Goal: Transaction & Acquisition: Purchase product/service

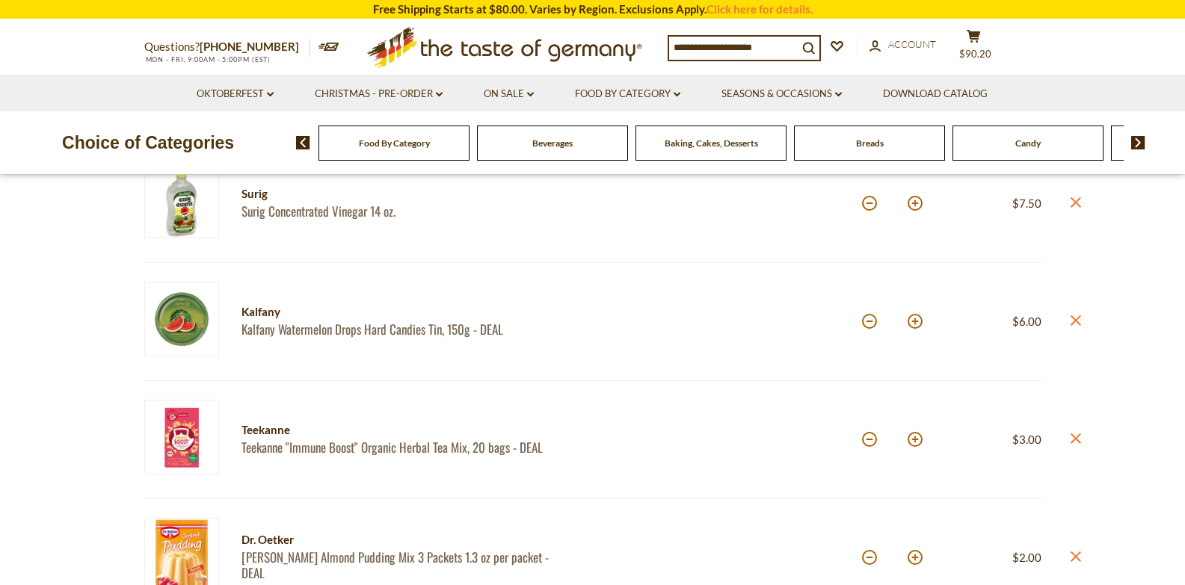
scroll to position [168, 0]
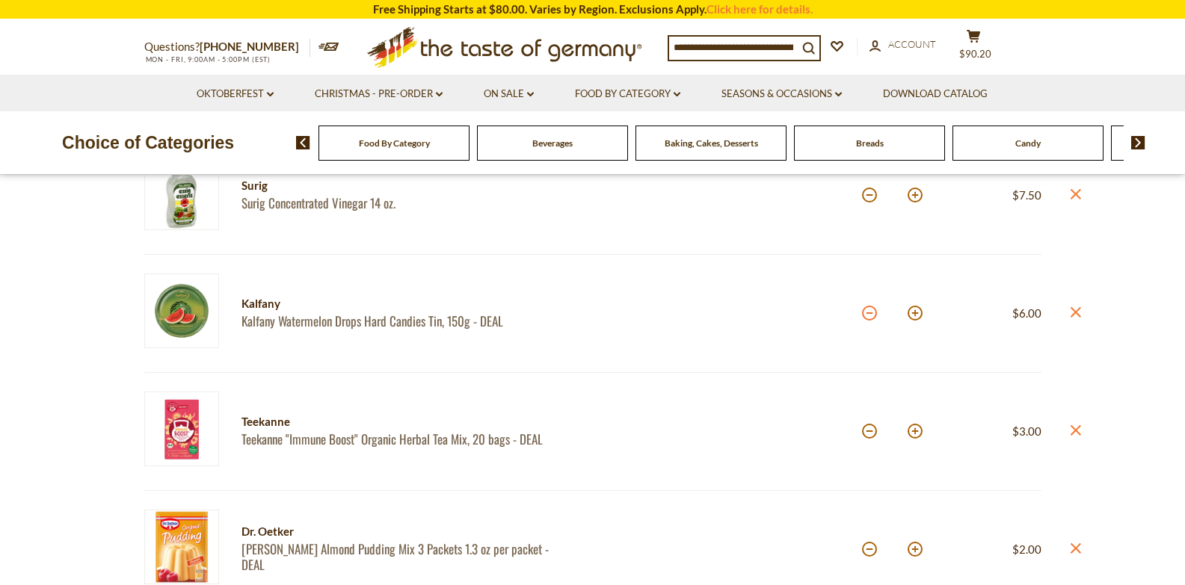
click at [871, 314] on button at bounding box center [869, 313] width 15 height 15
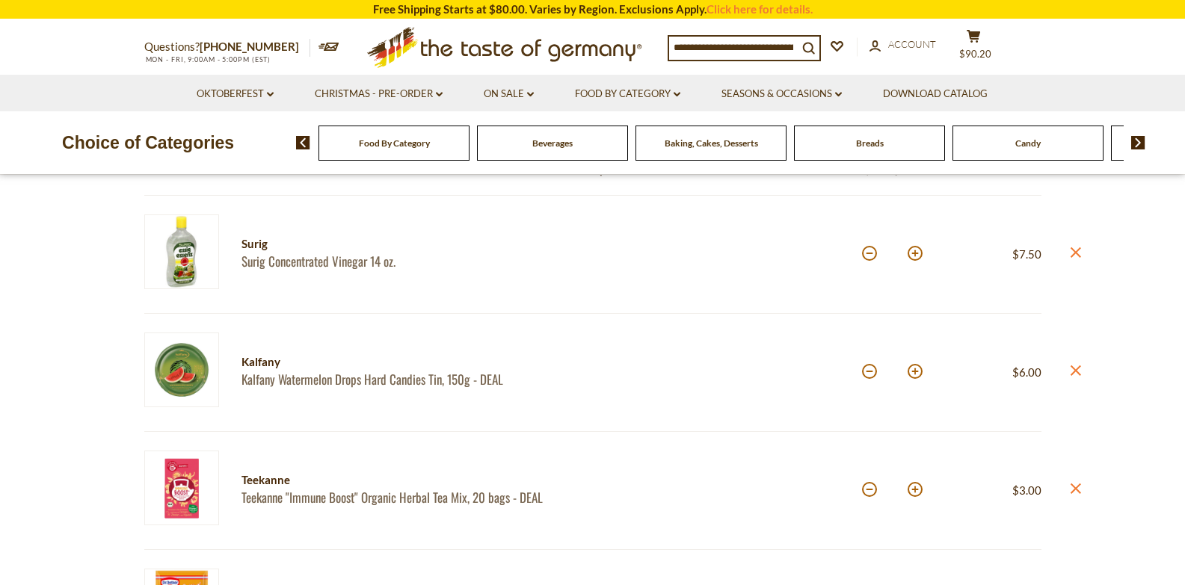
scroll to position [169, 0]
click at [868, 372] on button at bounding box center [869, 370] width 15 height 15
type input "*"
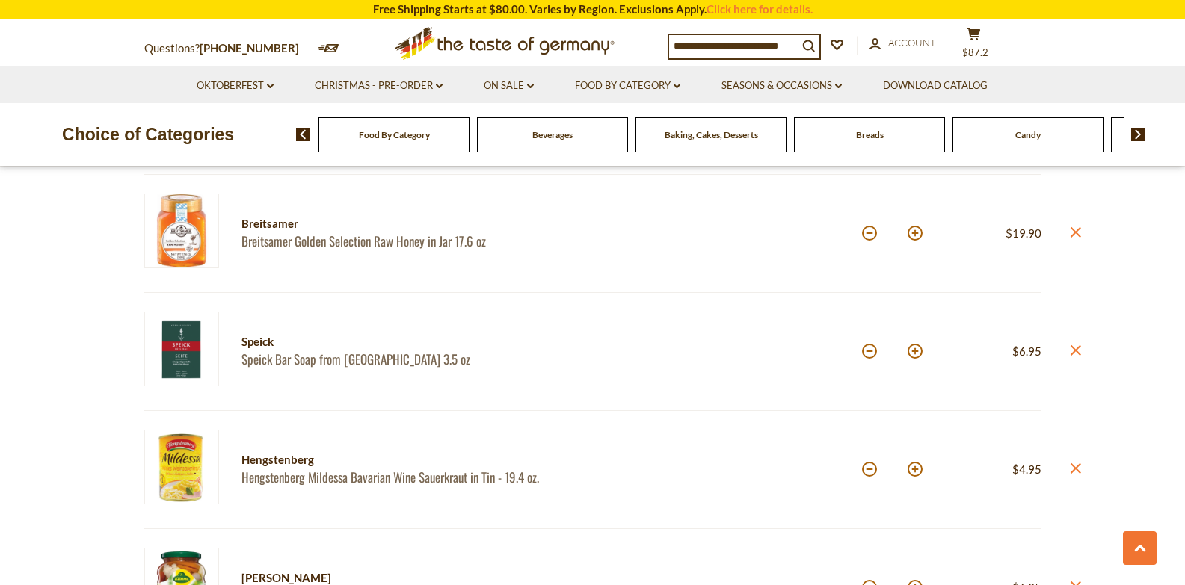
scroll to position [870, 0]
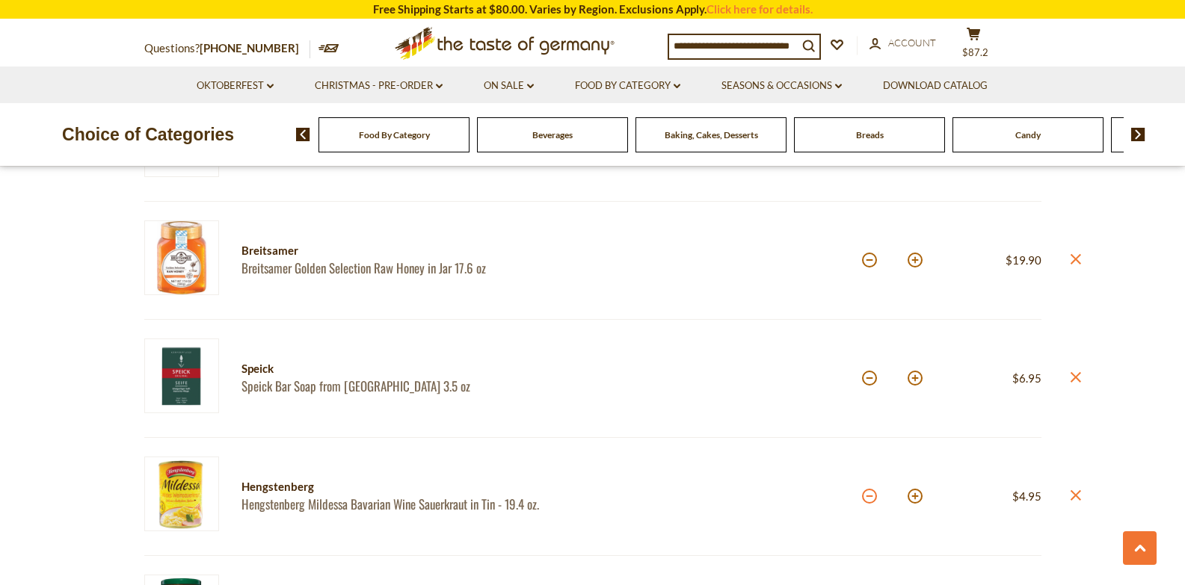
click at [866, 496] on button at bounding box center [869, 496] width 15 height 15
type input "*"
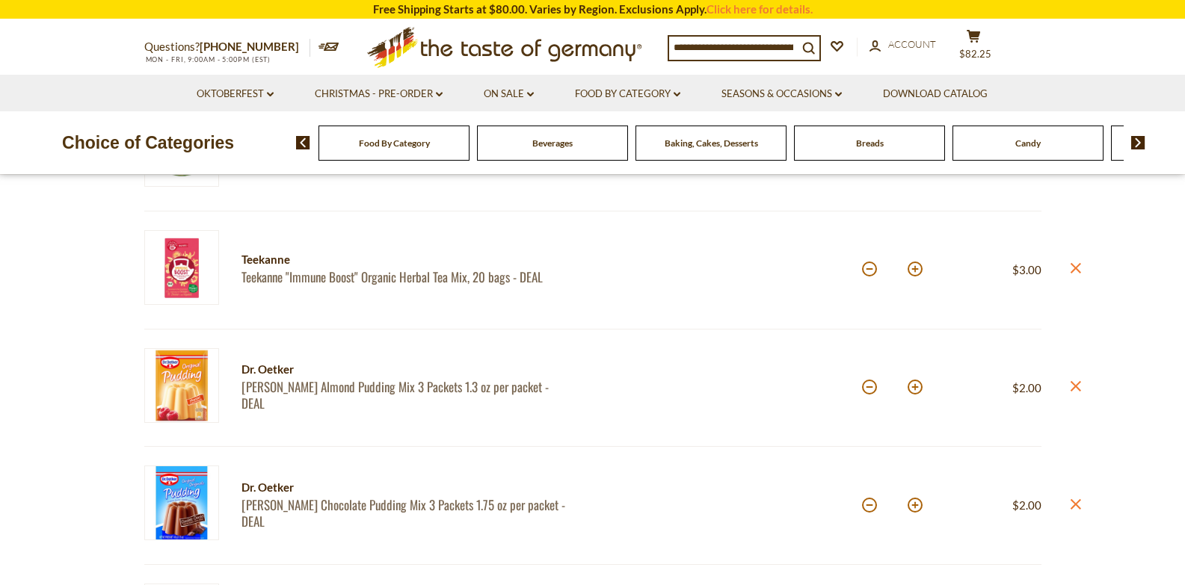
scroll to position [0, 0]
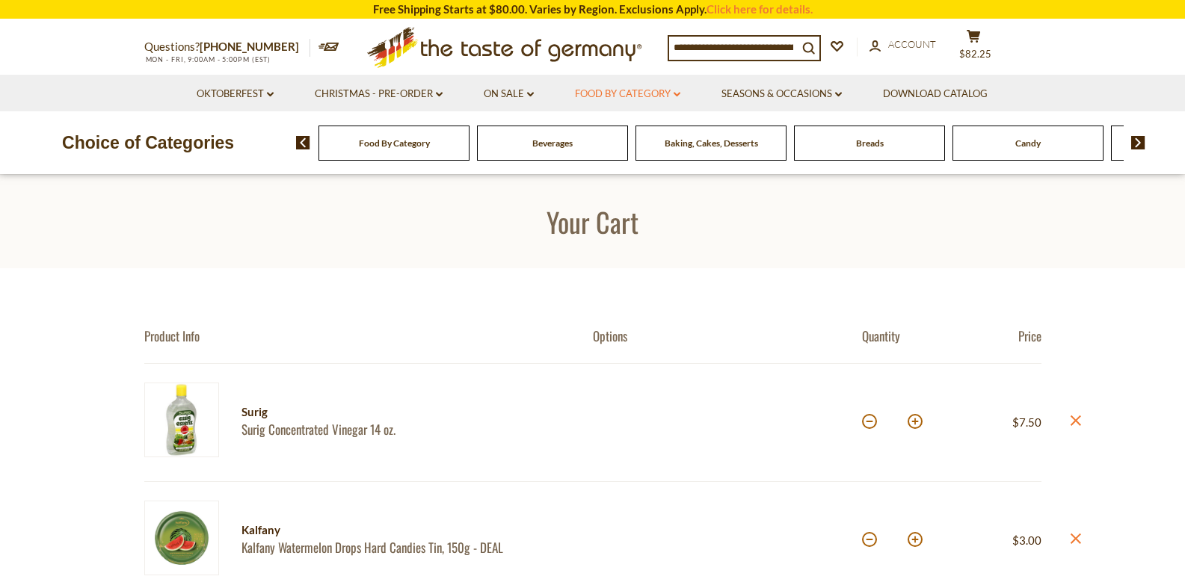
click at [678, 93] on icon at bounding box center [677, 94] width 7 height 4
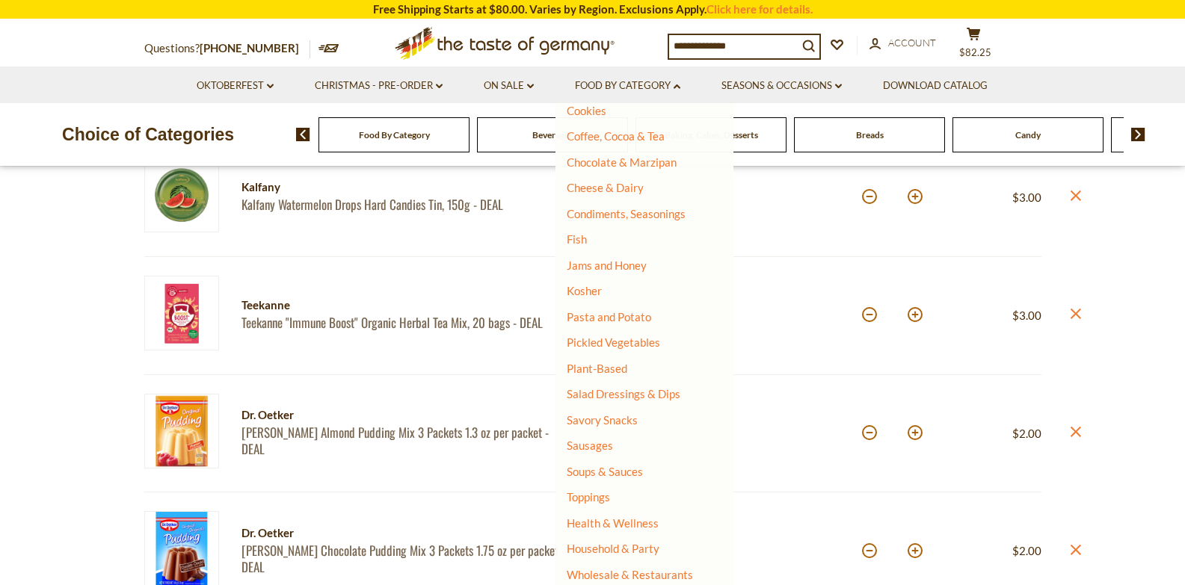
scroll to position [348, 0]
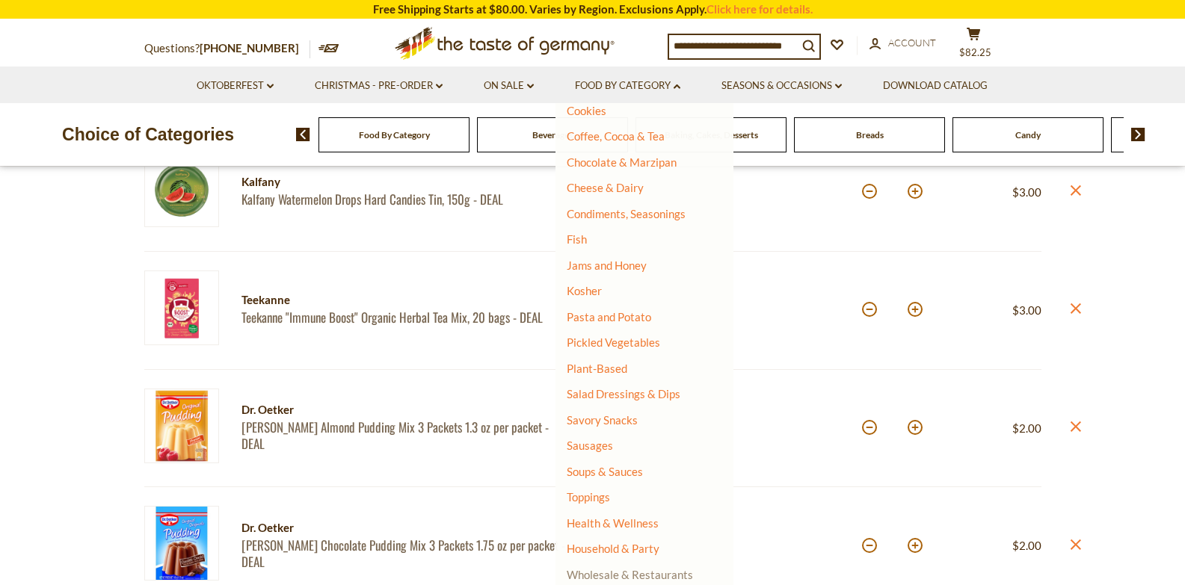
click at [671, 573] on link "Wholesale & Restaurants" at bounding box center [630, 574] width 126 height 21
click at [662, 575] on link "Wholesale & Restaurants" at bounding box center [630, 574] width 126 height 21
click at [618, 213] on link "Condiments, Seasonings" at bounding box center [626, 213] width 119 height 13
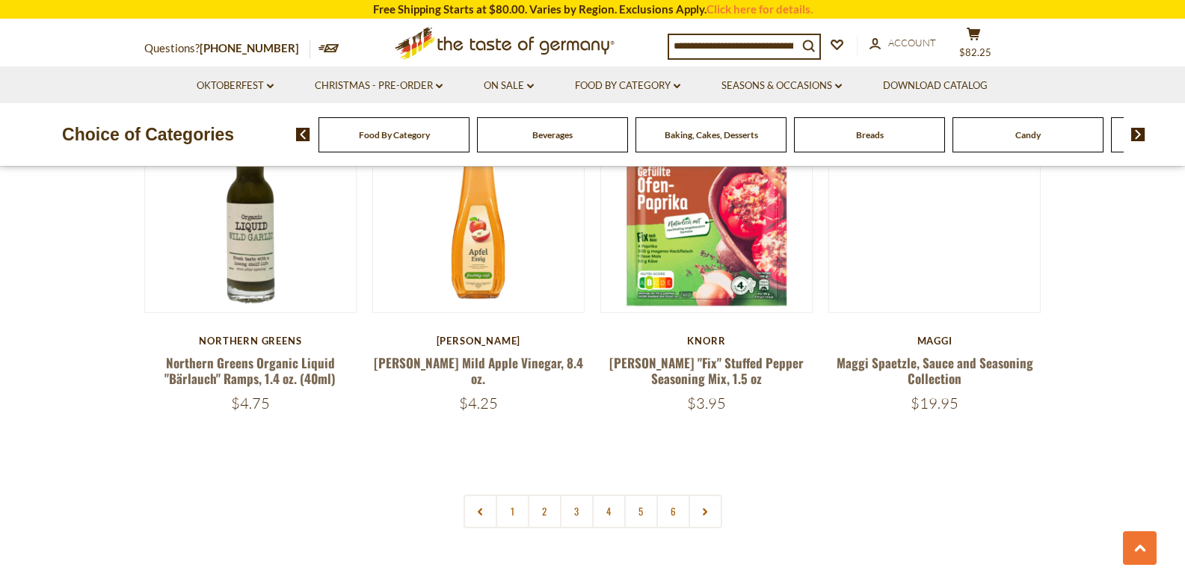
scroll to position [3464, 0]
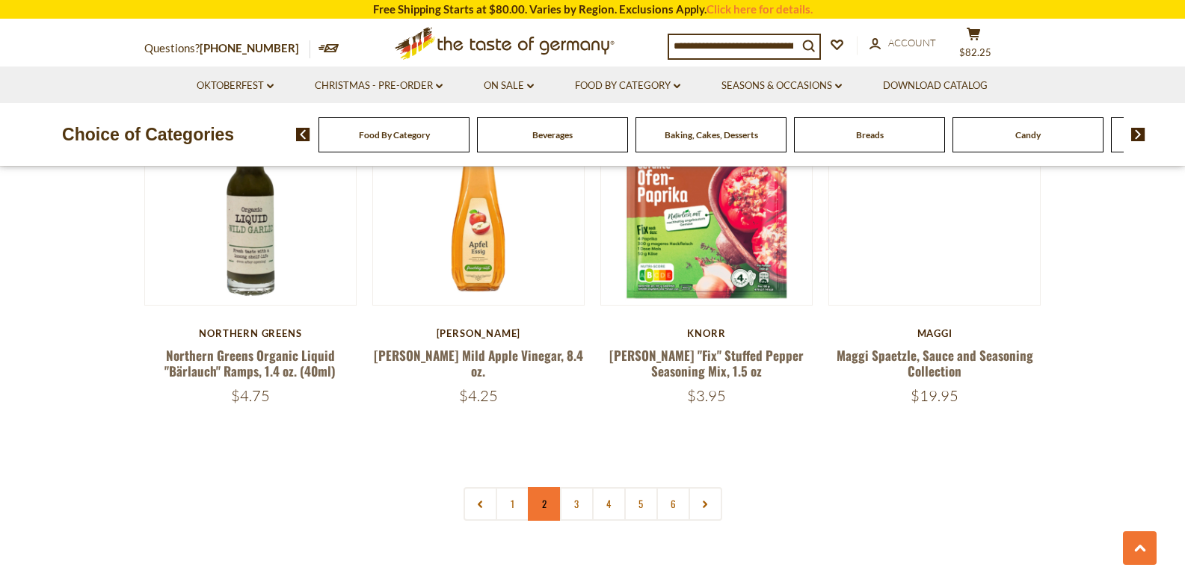
click at [543, 487] on link "2" at bounding box center [545, 504] width 34 height 34
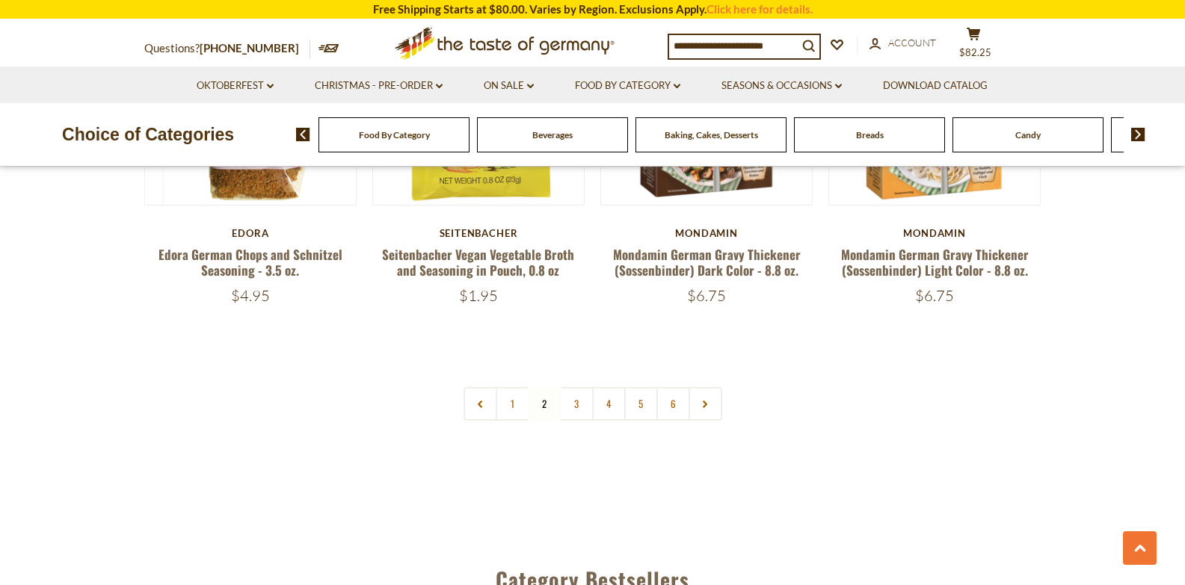
scroll to position [3573, 0]
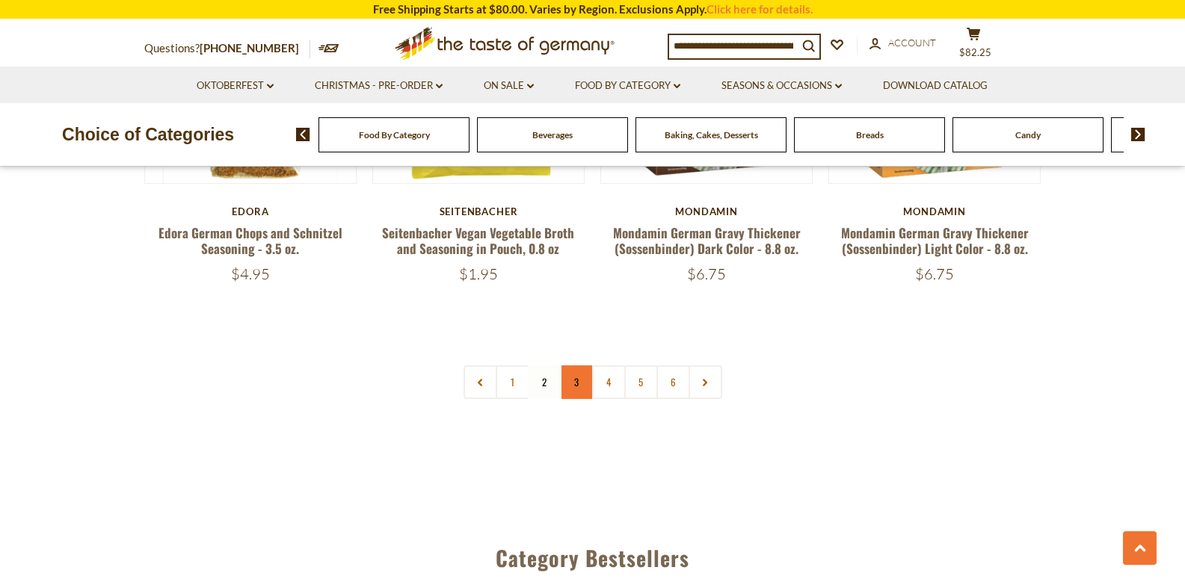
click at [576, 366] on link "3" at bounding box center [577, 383] width 34 height 34
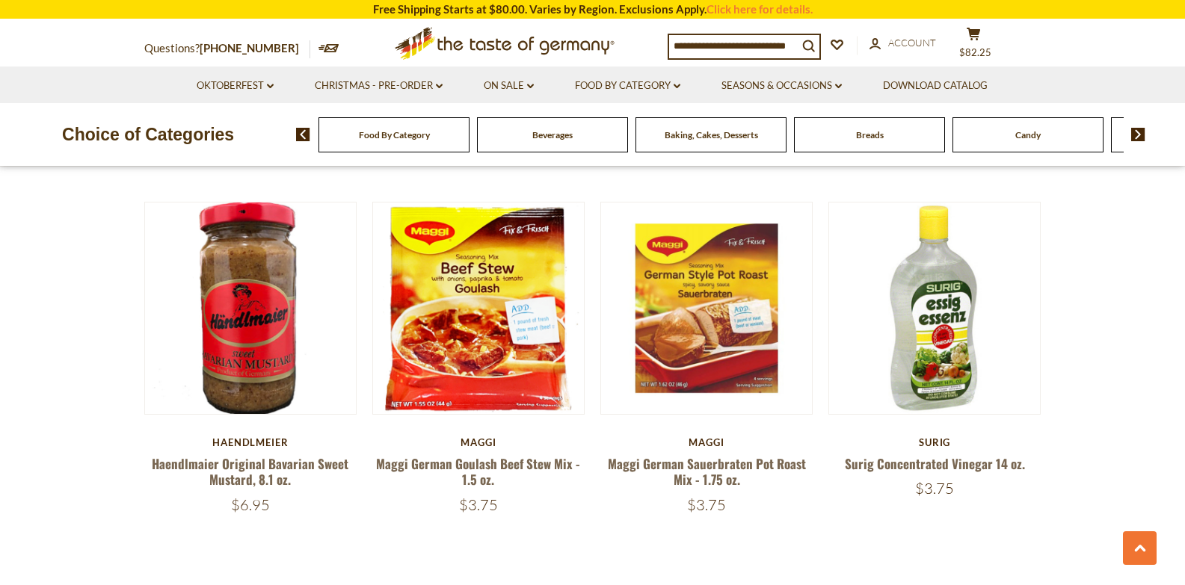
scroll to position [3337, 0]
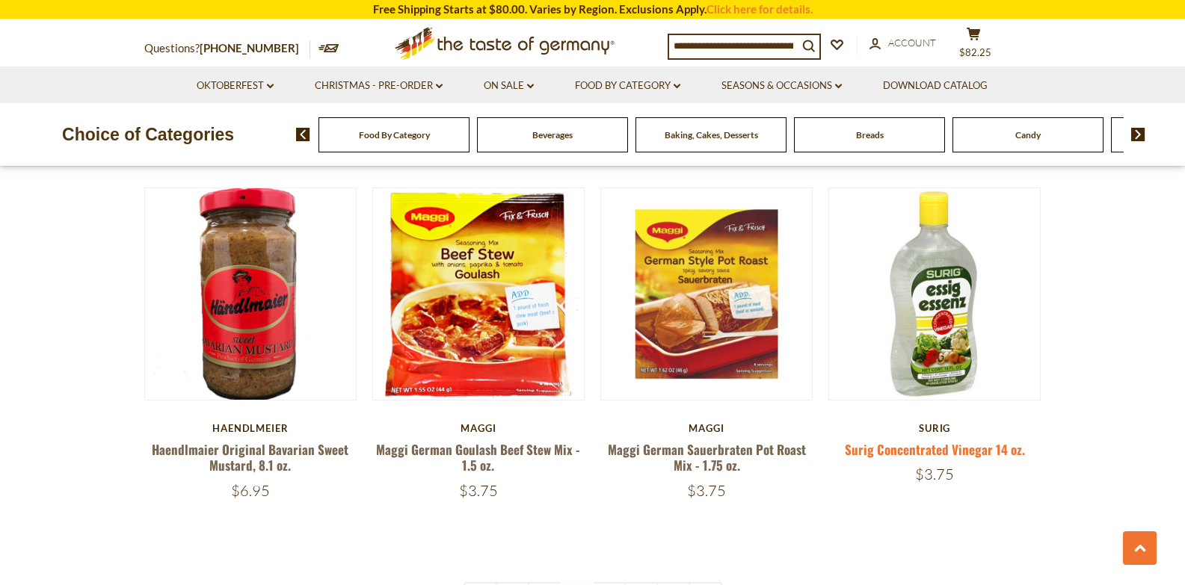
click at [932, 440] on link "Surig Concentrated Vinegar 14 oz." at bounding box center [935, 449] width 180 height 19
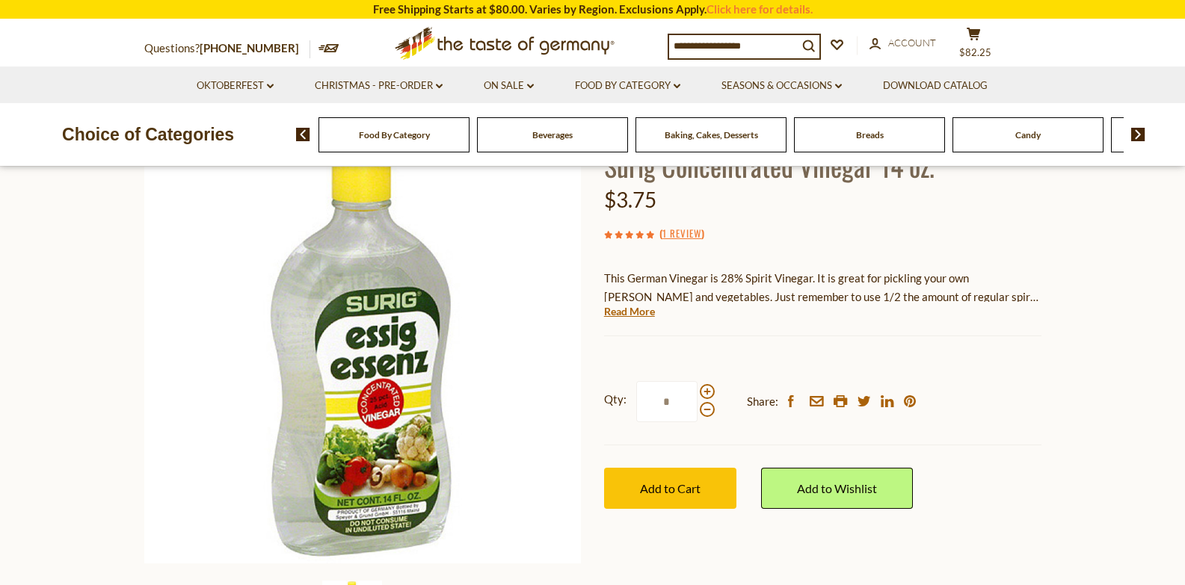
scroll to position [174, 0]
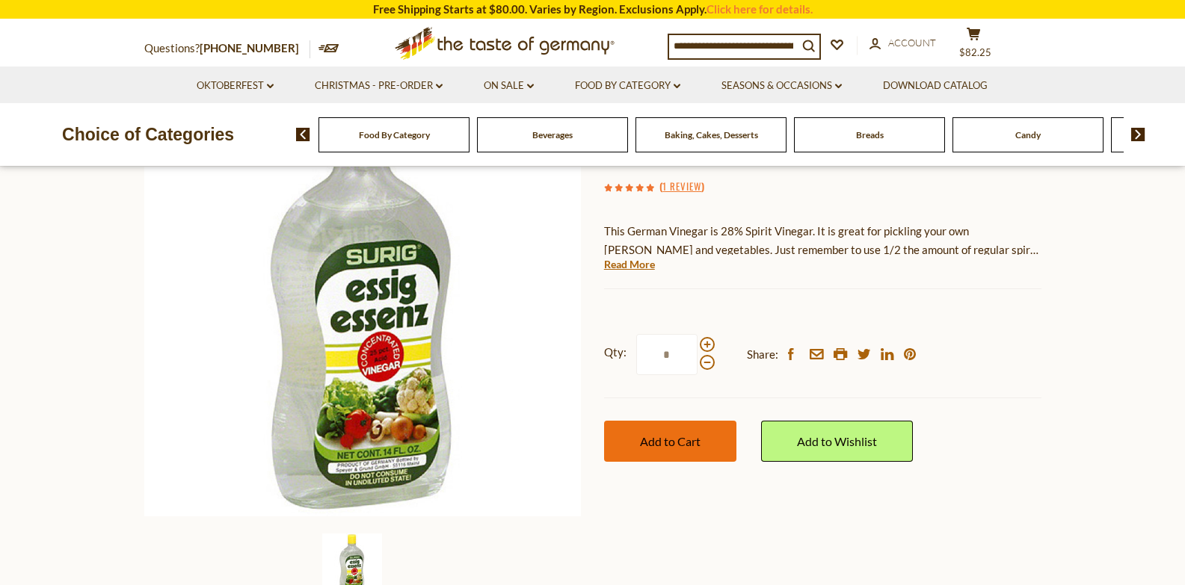
click at [659, 433] on button "Add to Cart" at bounding box center [670, 441] width 132 height 41
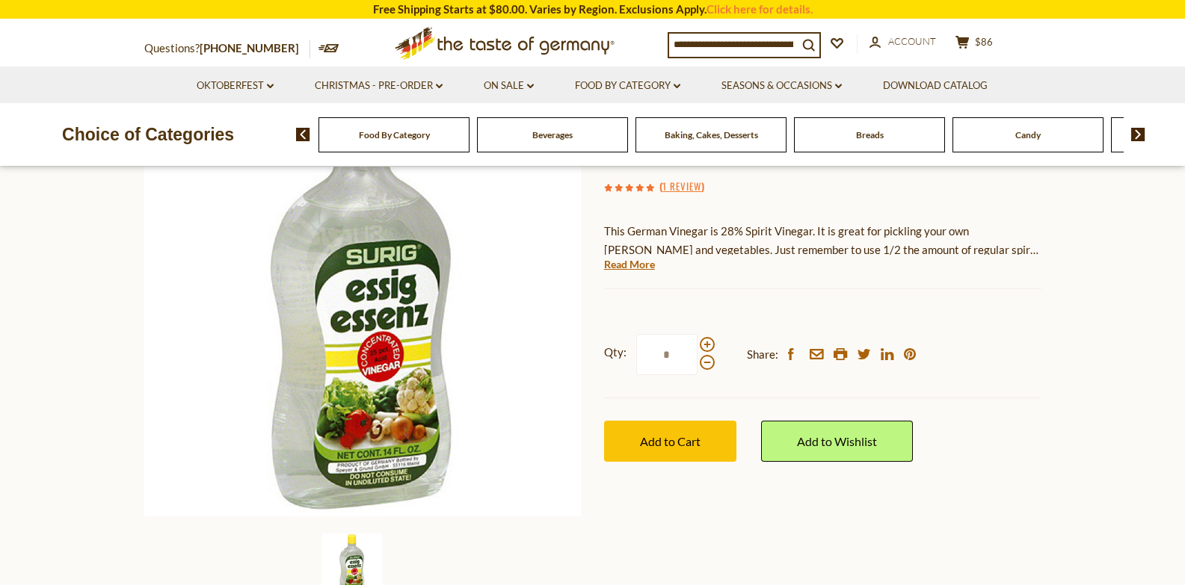
click at [469, 142] on div "Candy" at bounding box center [393, 134] width 151 height 35
click at [469, 137] on div "Candy" at bounding box center [393, 134] width 151 height 35
click at [469, 144] on div "Candy" at bounding box center [393, 134] width 151 height 35
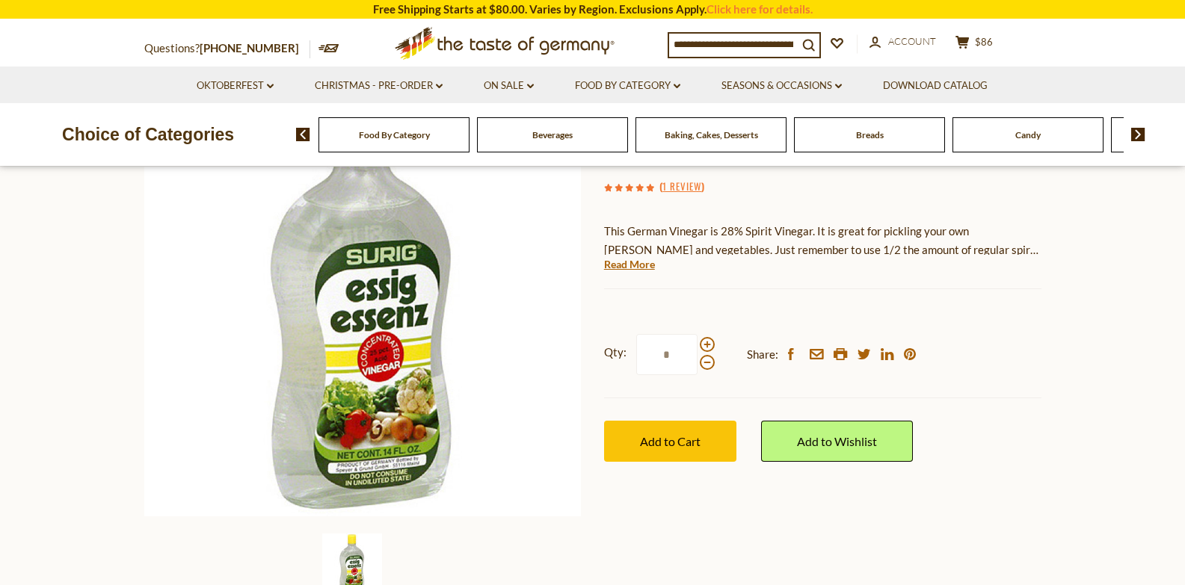
click at [469, 144] on div "Candy" at bounding box center [393, 134] width 151 height 35
click at [516, 89] on link "On Sale dropdown_arrow" at bounding box center [509, 86] width 50 height 16
click at [511, 124] on link "All On Sale" at bounding box center [502, 124] width 54 height 13
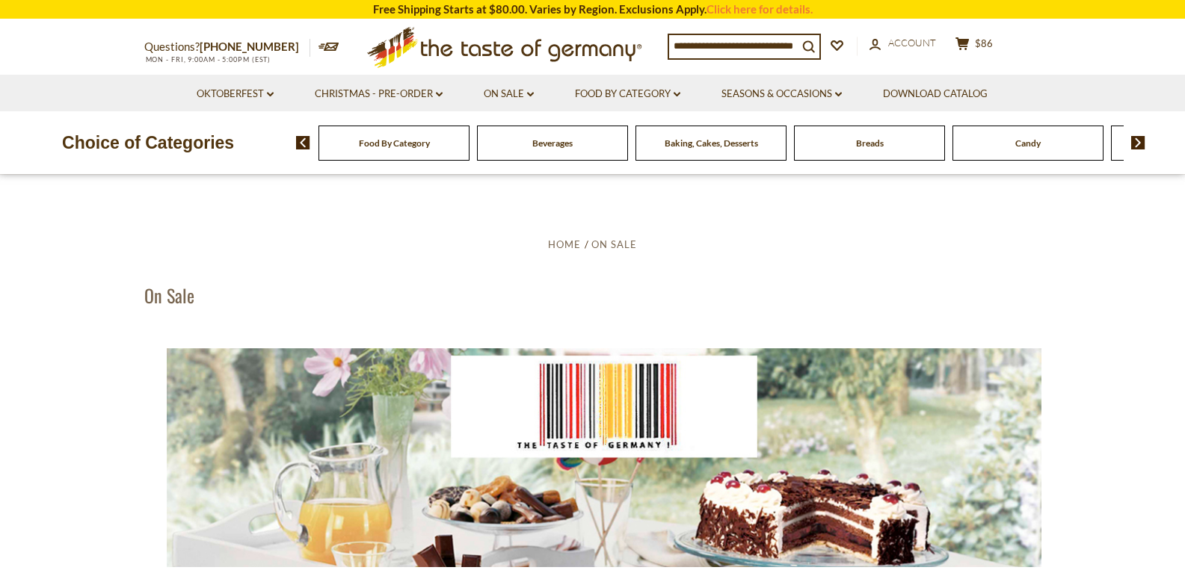
click at [304, 147] on img at bounding box center [303, 142] width 14 height 13
click at [302, 144] on img at bounding box center [303, 142] width 14 height 13
click at [680, 94] on icon "dropdown_arrow" at bounding box center [677, 94] width 7 height 5
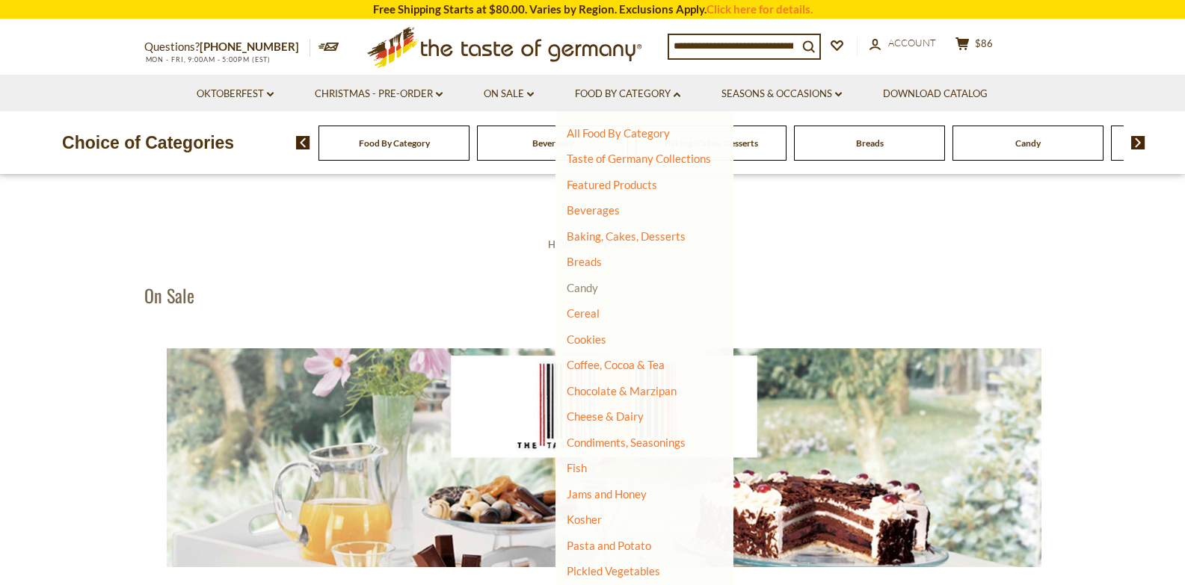
click at [580, 288] on link "Candy" at bounding box center [582, 287] width 31 height 13
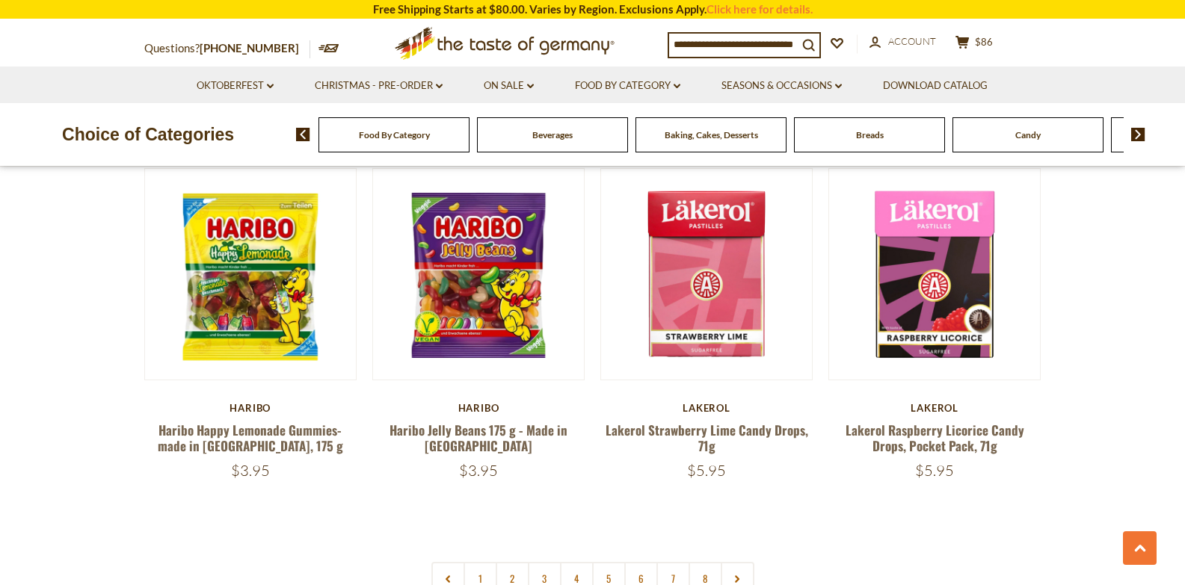
scroll to position [3445, 0]
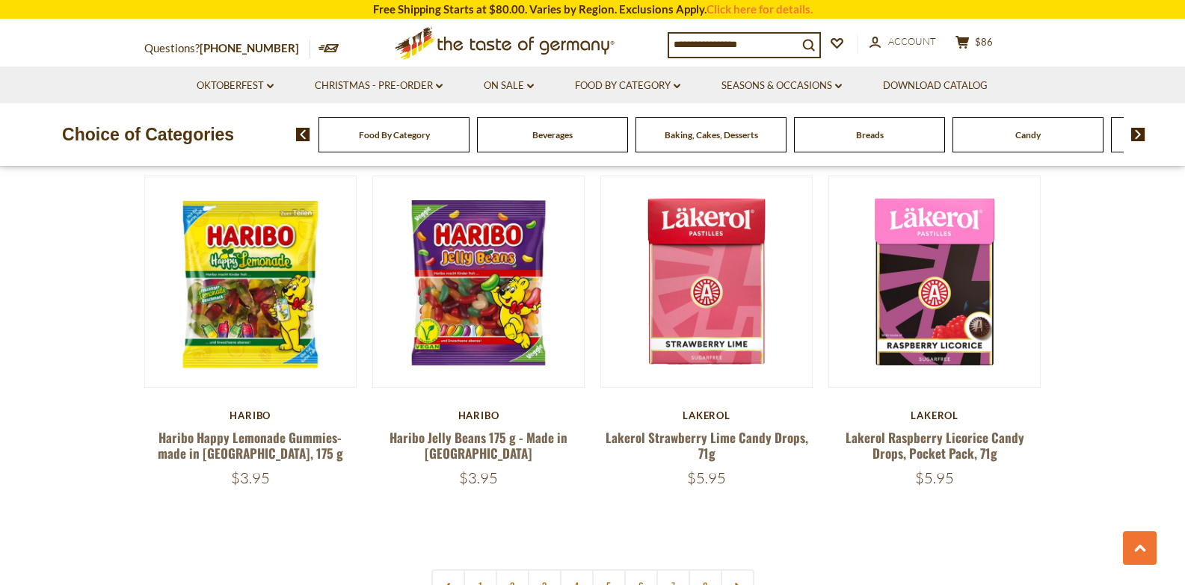
click at [507, 570] on link "2" at bounding box center [513, 587] width 34 height 34
click at [511, 570] on nav "1 2 3 4 5 6 7 8" at bounding box center [592, 587] width 323 height 34
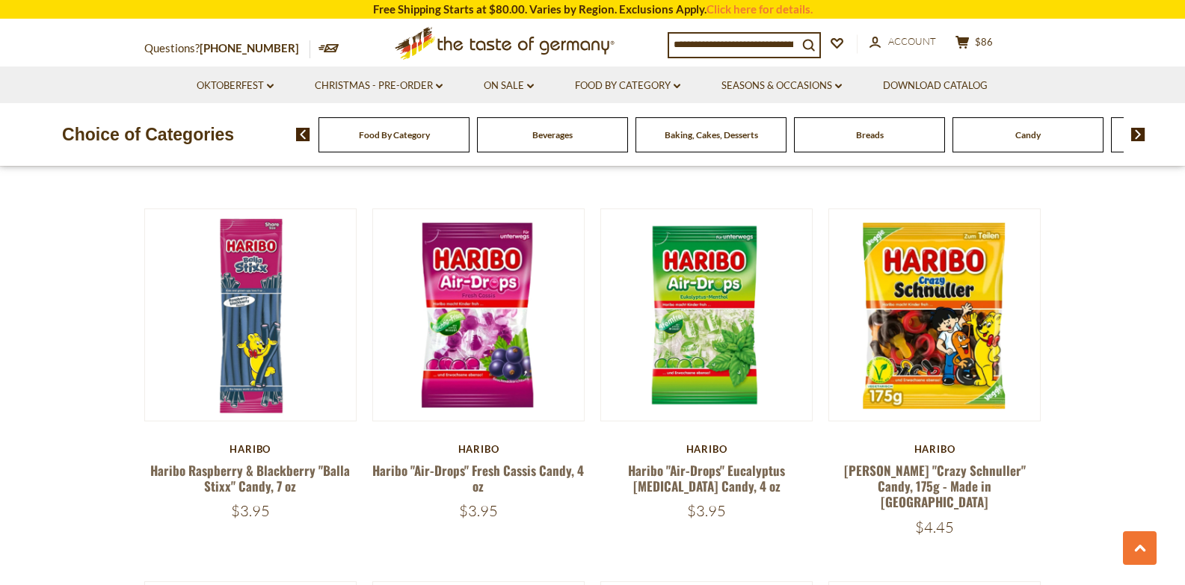
scroll to position [2254, 0]
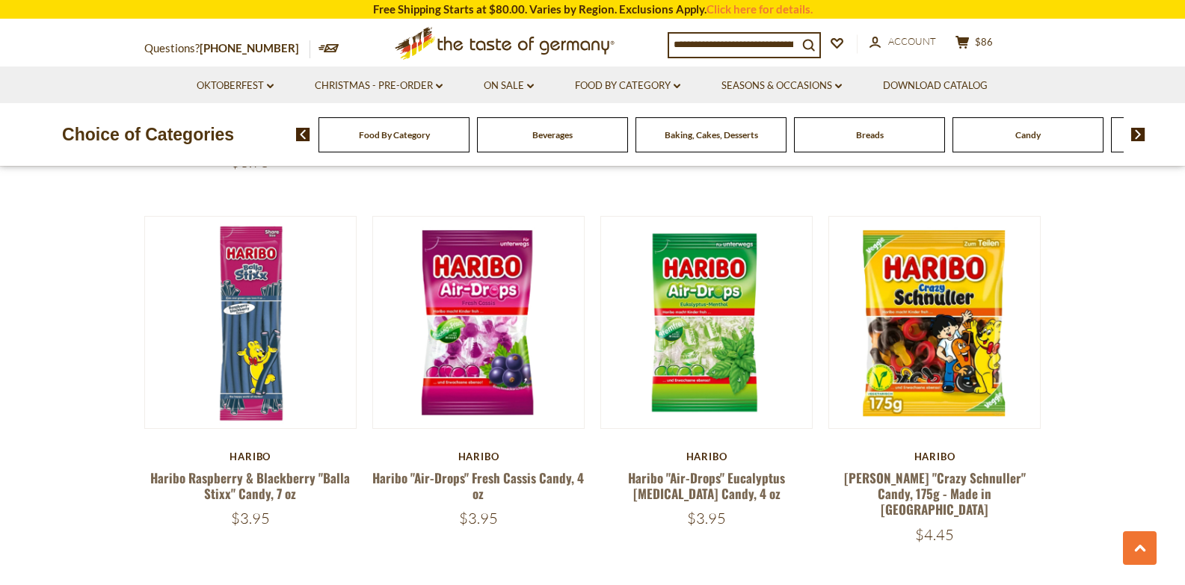
click at [1182, 262] on section "**********" at bounding box center [592, 53] width 1185 height 3670
click at [1184, 268] on section "**********" at bounding box center [592, 53] width 1185 height 3670
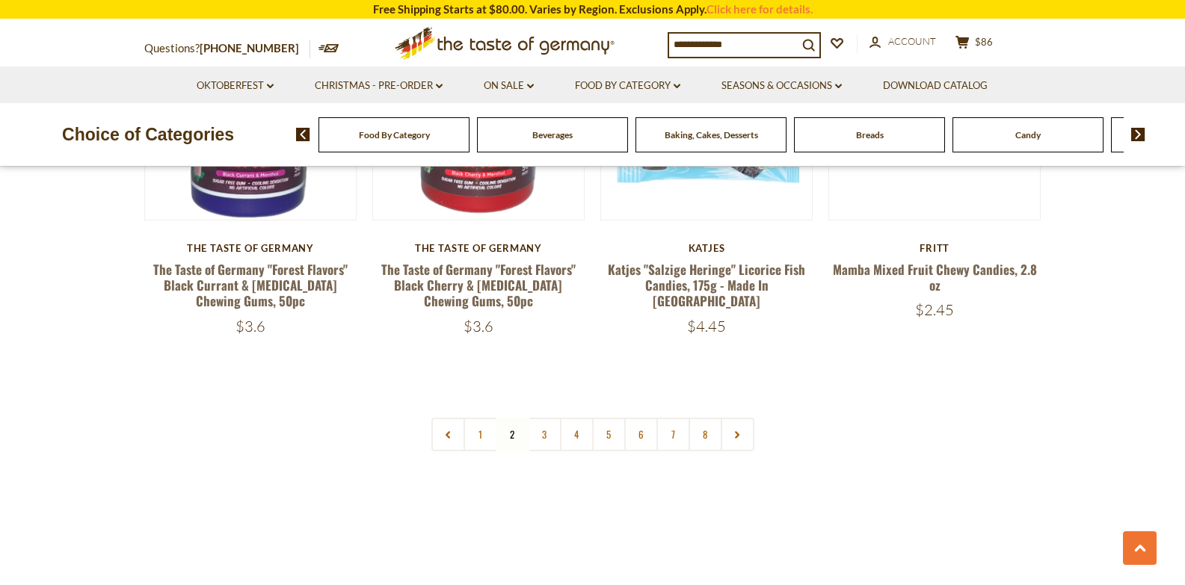
scroll to position [3573, 0]
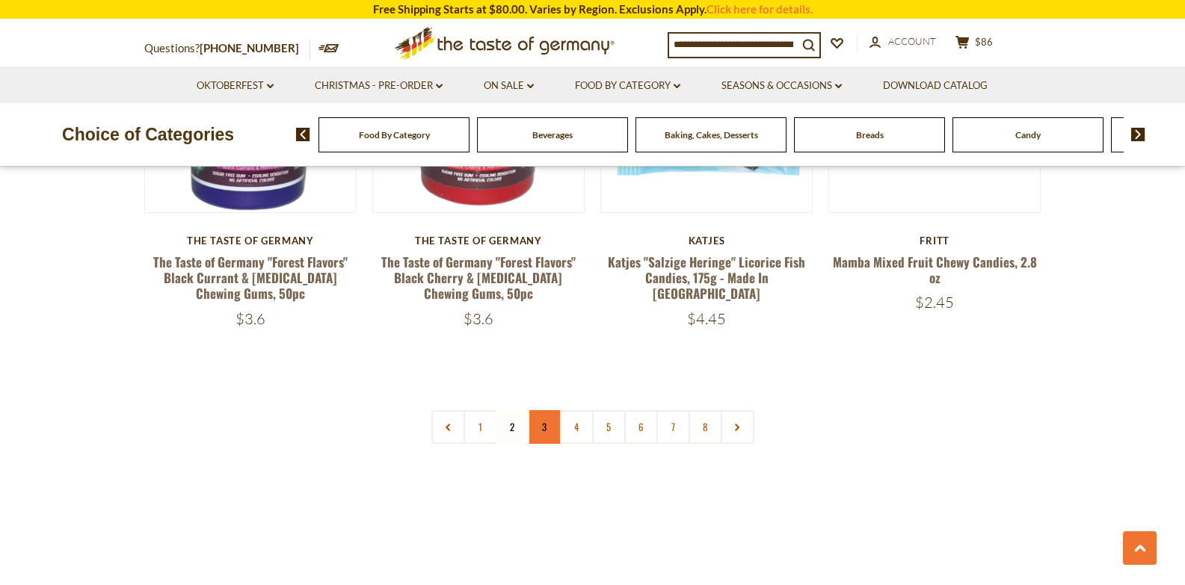
click at [546, 410] on link "3" at bounding box center [545, 427] width 34 height 34
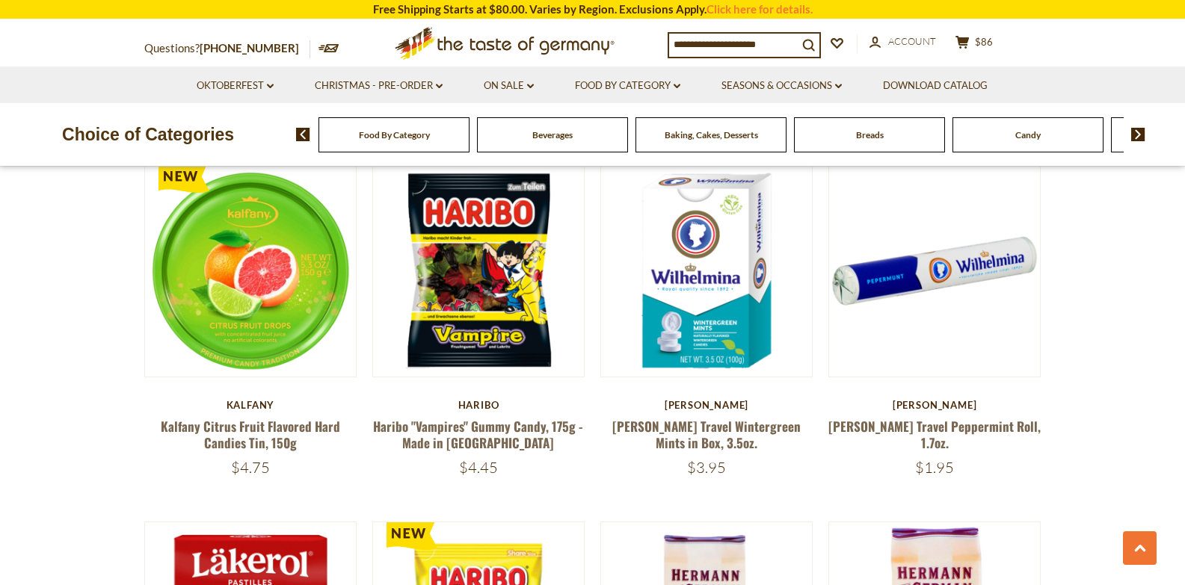
scroll to position [838, 0]
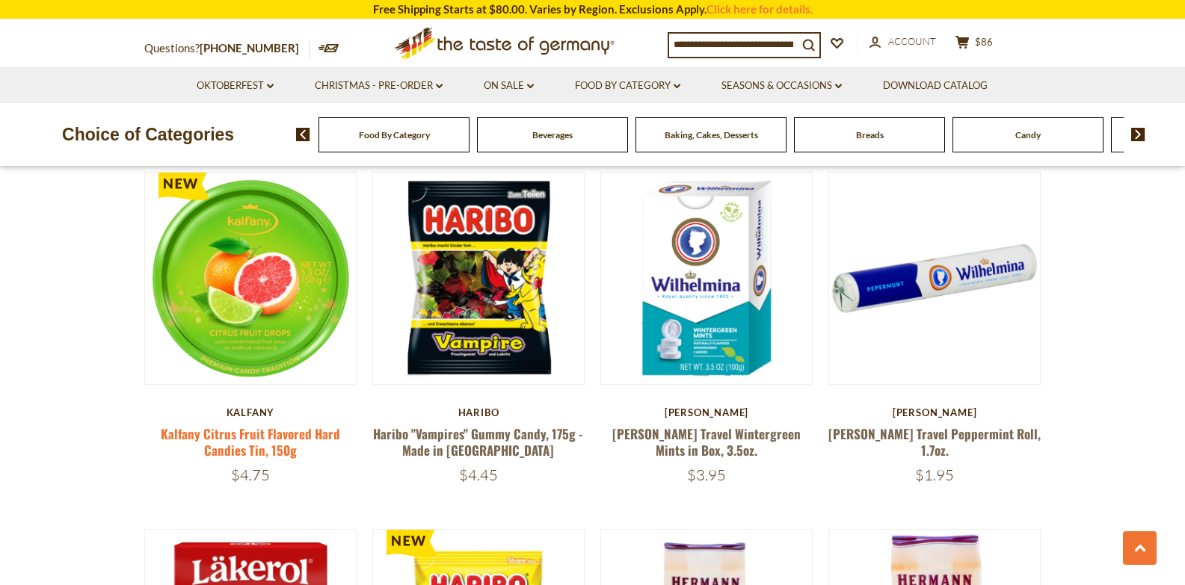
click at [238, 430] on link "Kalfany Citrus Fruit Flavored Hard Candies Tin, 150g" at bounding box center [250, 442] width 179 height 34
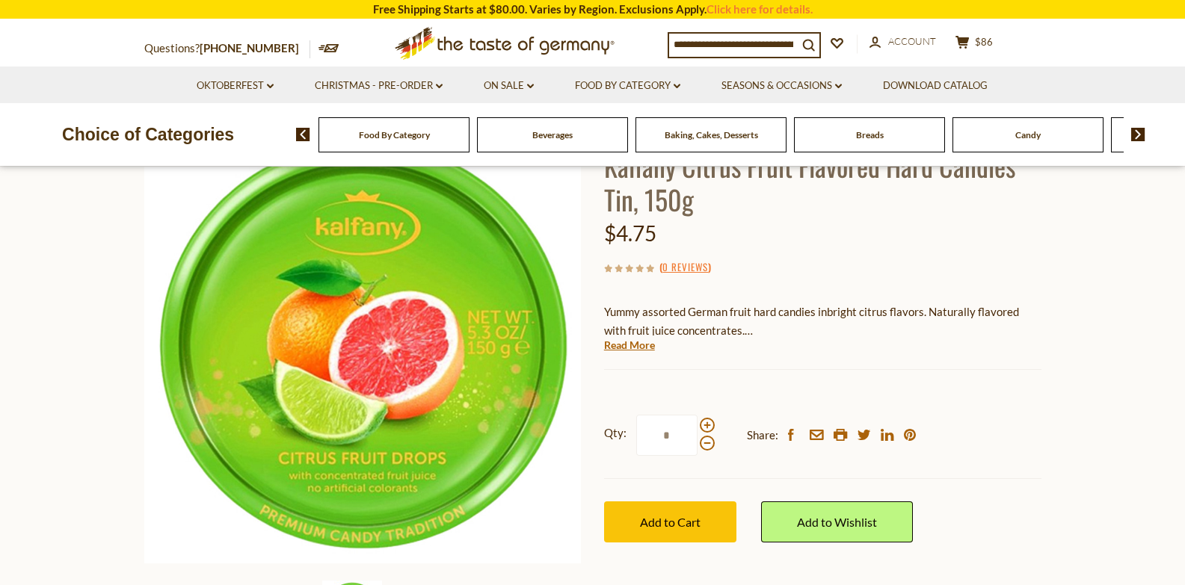
scroll to position [146, 0]
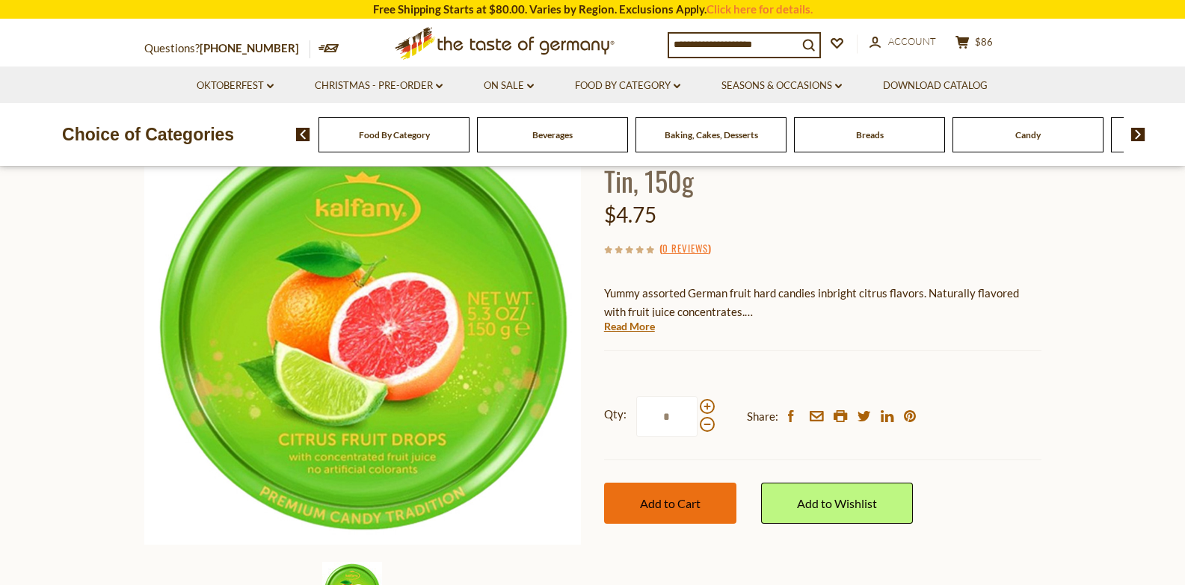
click at [684, 502] on span "Add to Cart" at bounding box center [670, 503] width 61 height 14
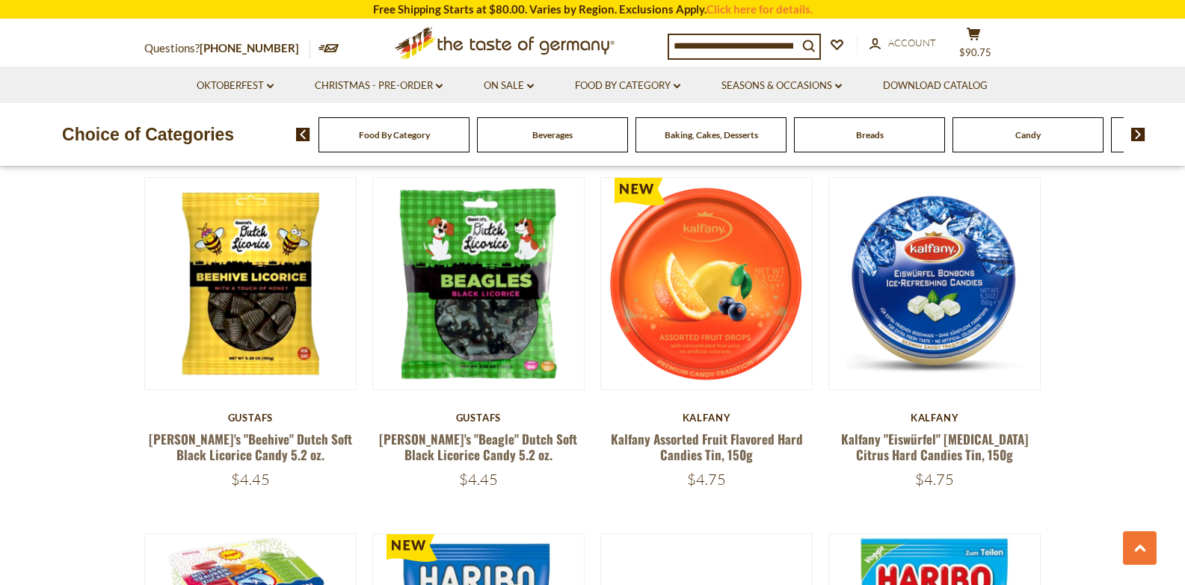
scroll to position [3014, 0]
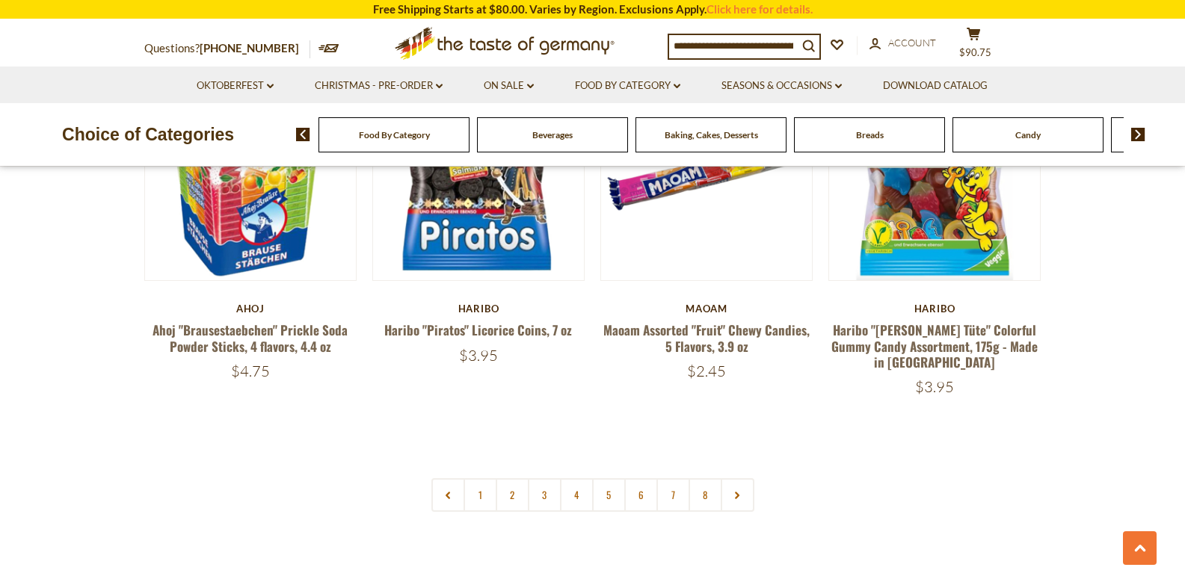
scroll to position [3488, 0]
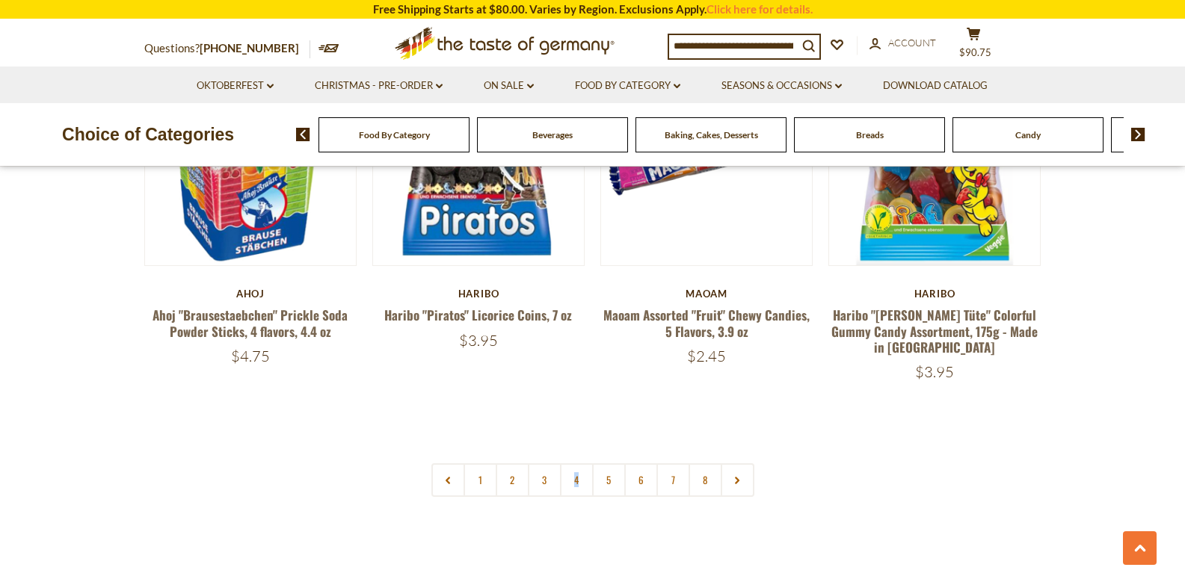
click at [576, 464] on link "4" at bounding box center [577, 481] width 34 height 34
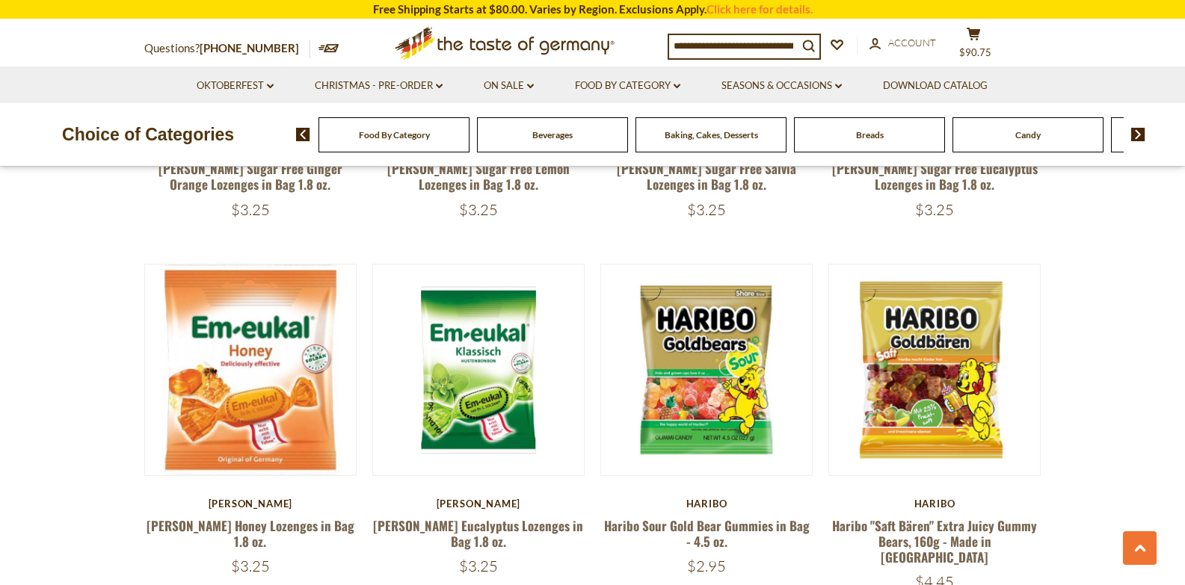
scroll to position [2968, 0]
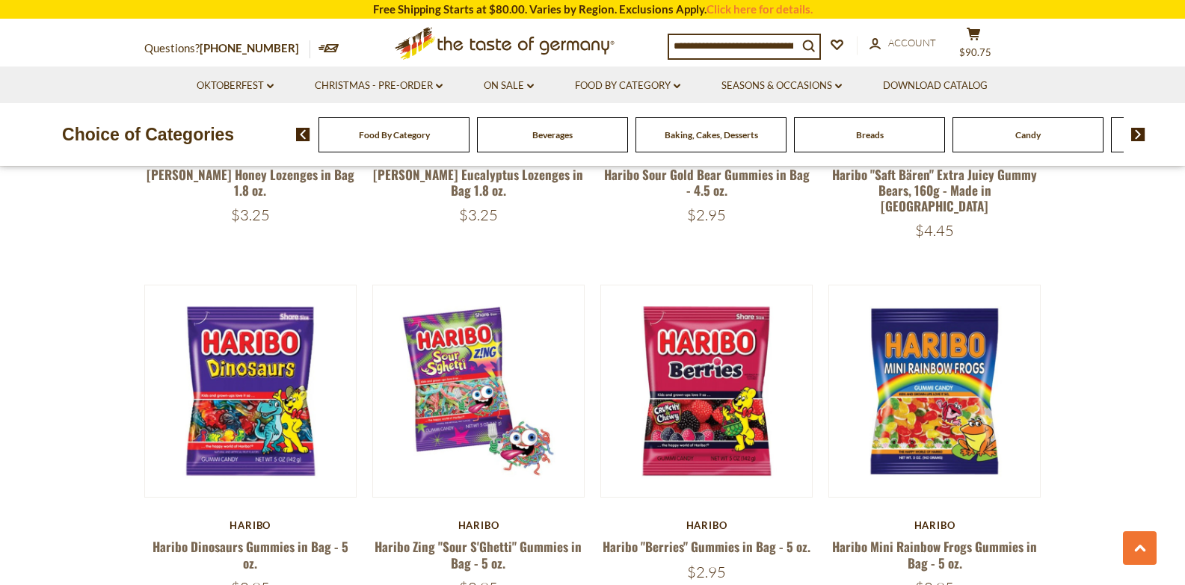
scroll to position [3304, 0]
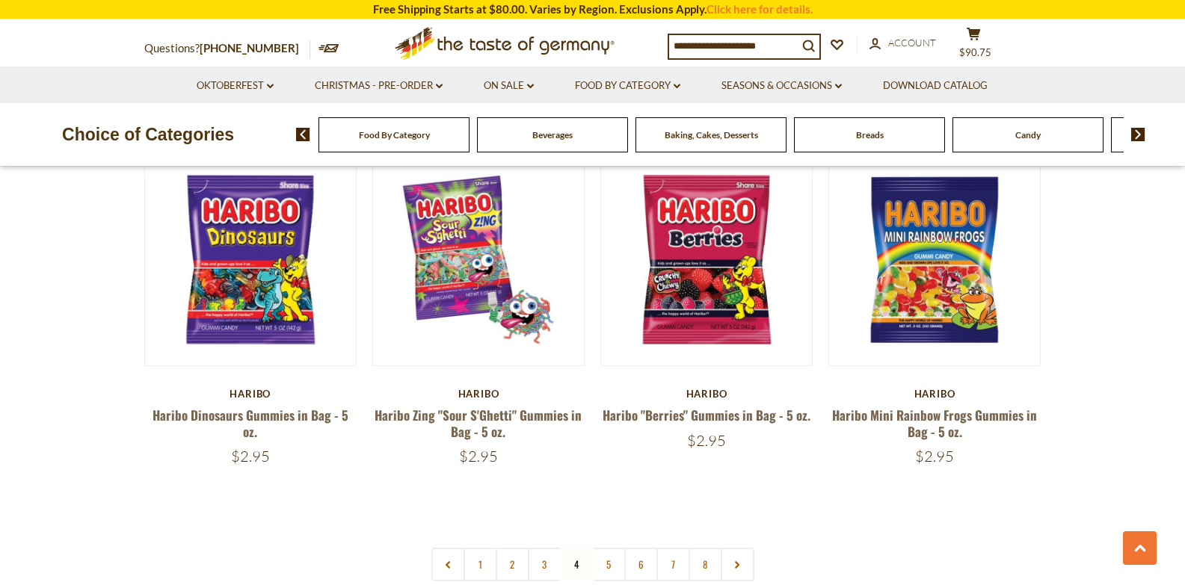
scroll to position [3458, 0]
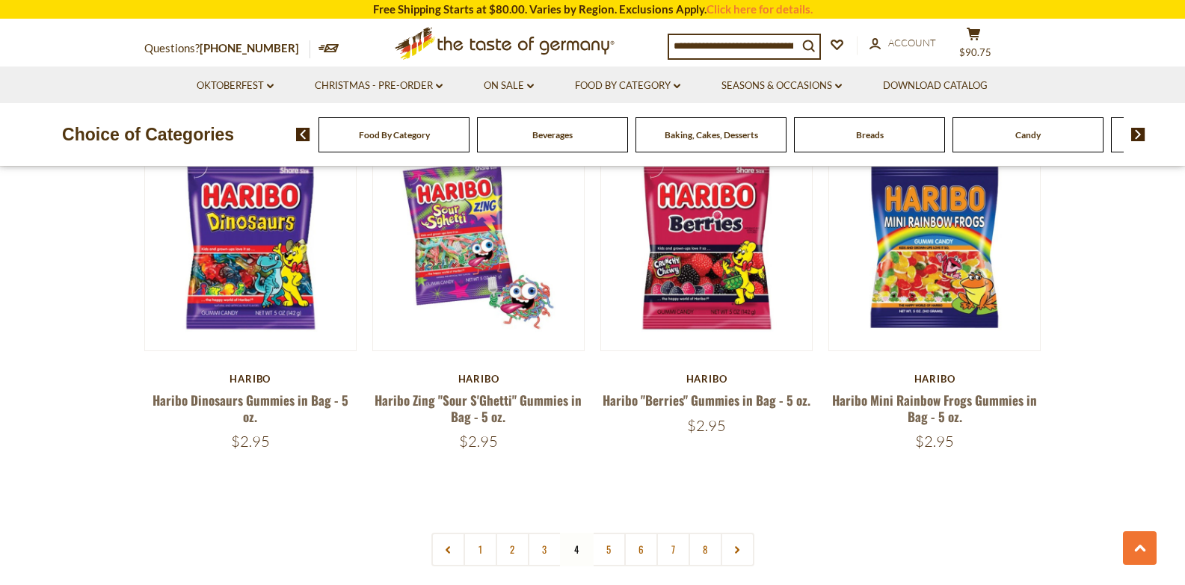
click at [607, 533] on link "5" at bounding box center [609, 550] width 34 height 34
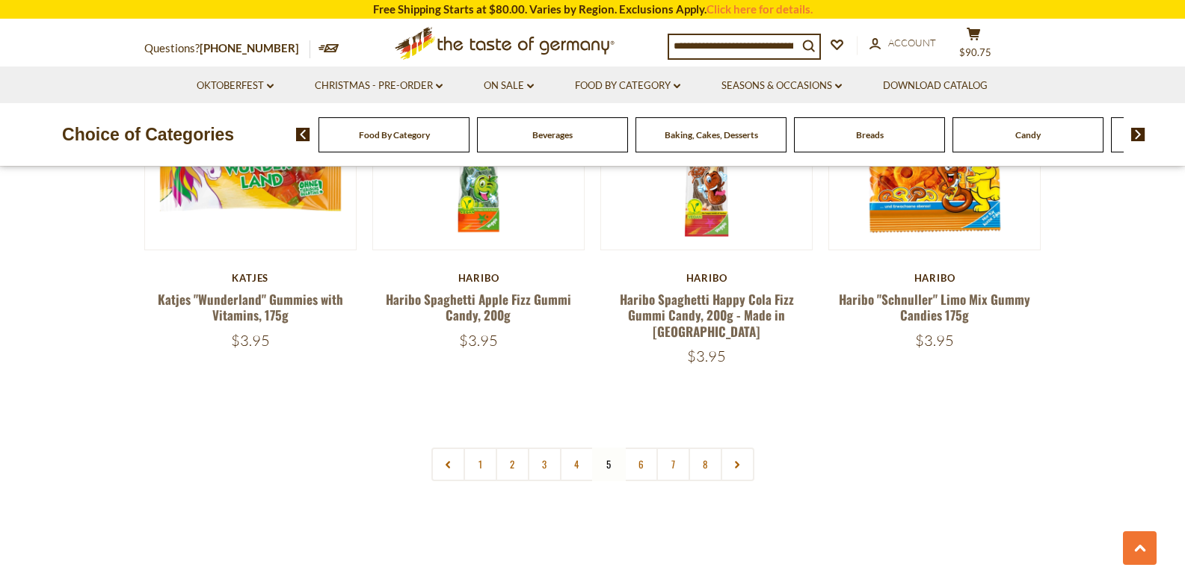
scroll to position [3573, 0]
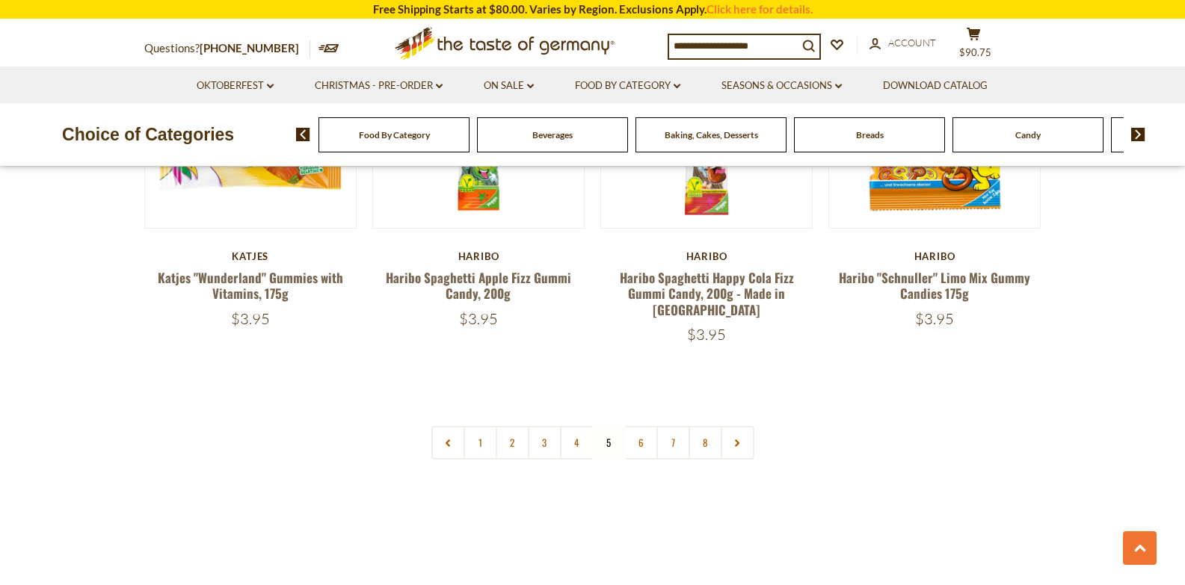
click at [647, 426] on link "6" at bounding box center [641, 443] width 34 height 34
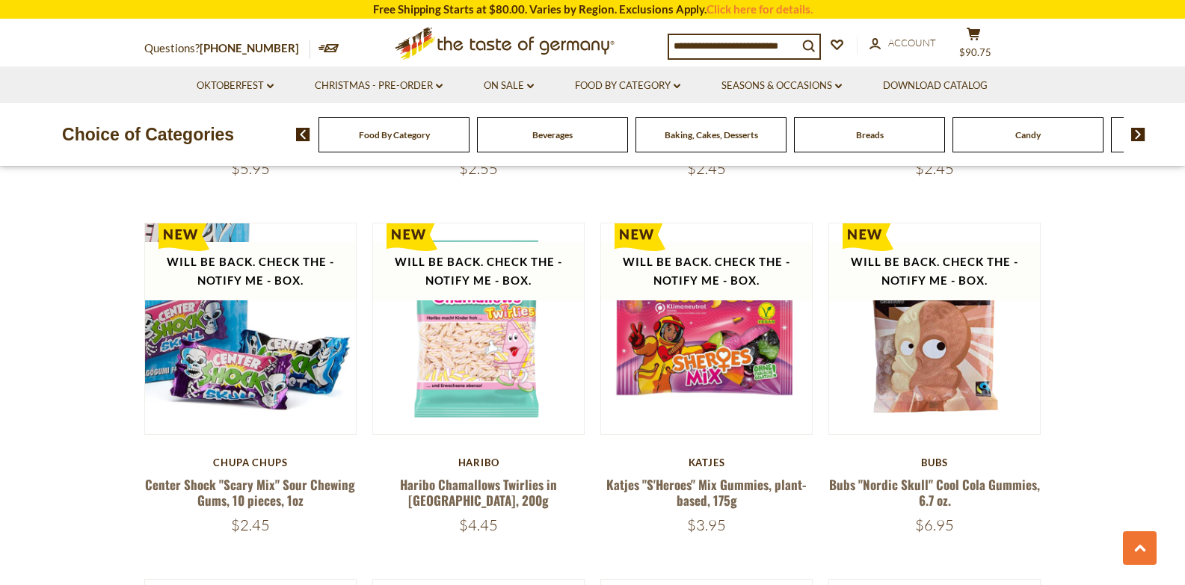
scroll to position [1503, 0]
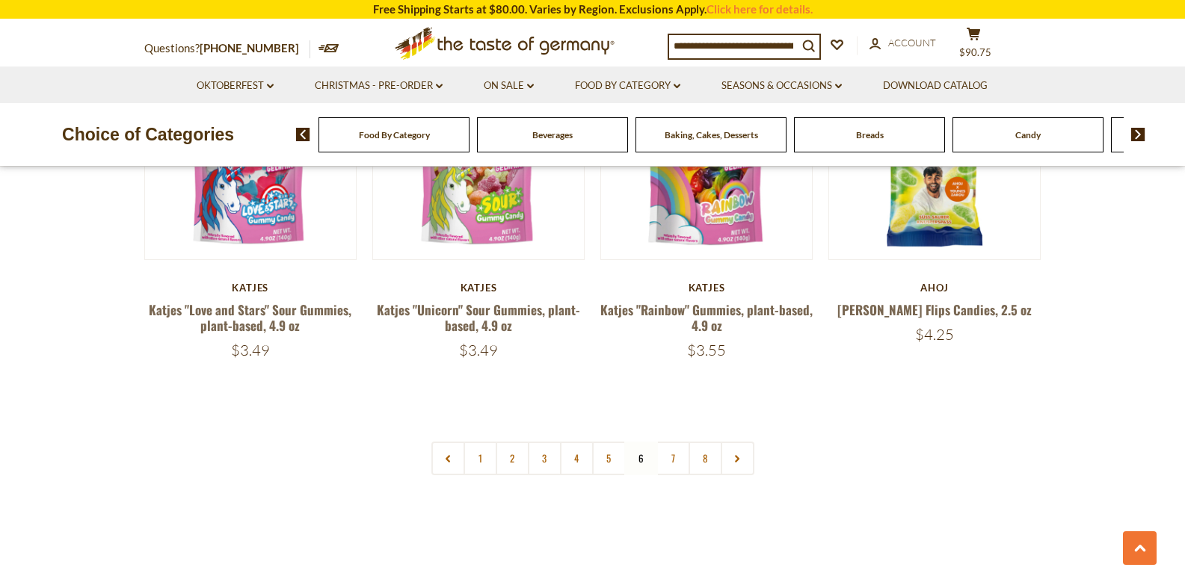
scroll to position [3531, 0]
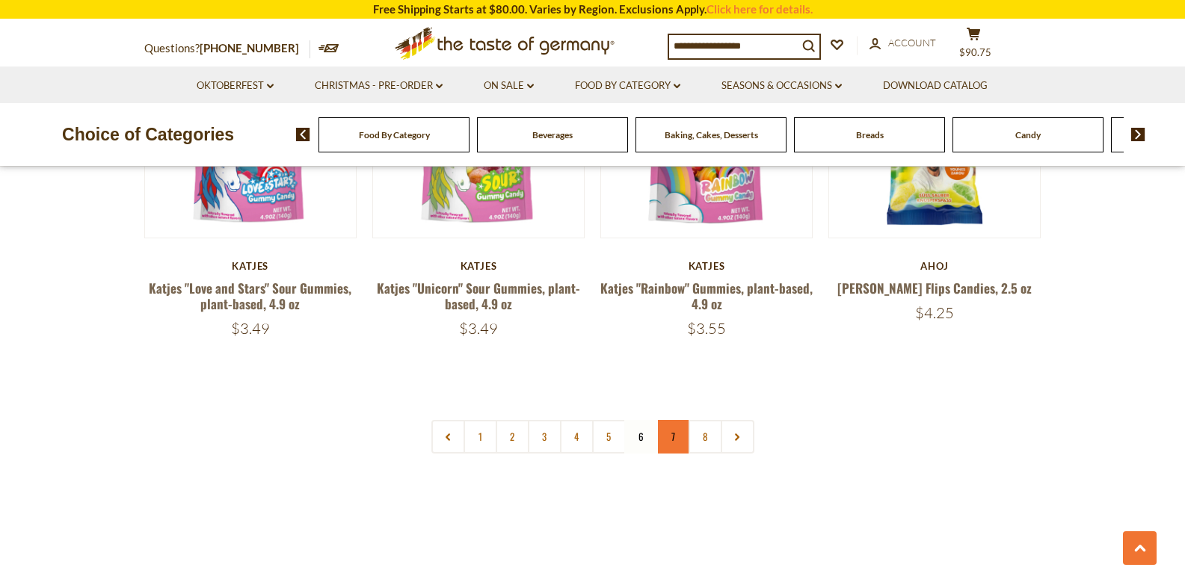
click at [669, 420] on link "7" at bounding box center [673, 437] width 34 height 34
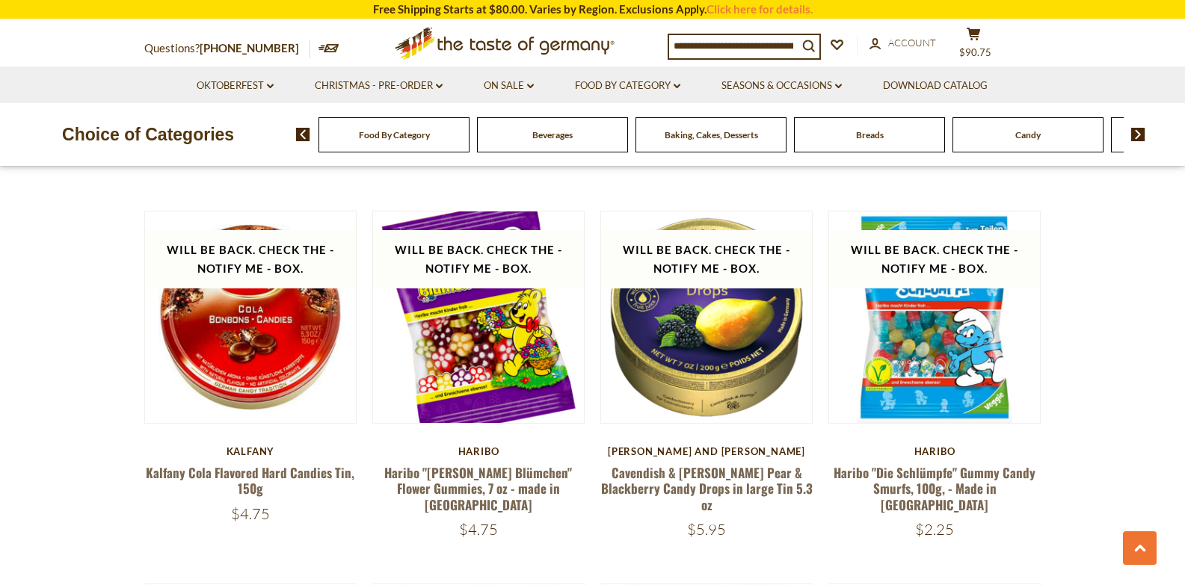
scroll to position [2622, 0]
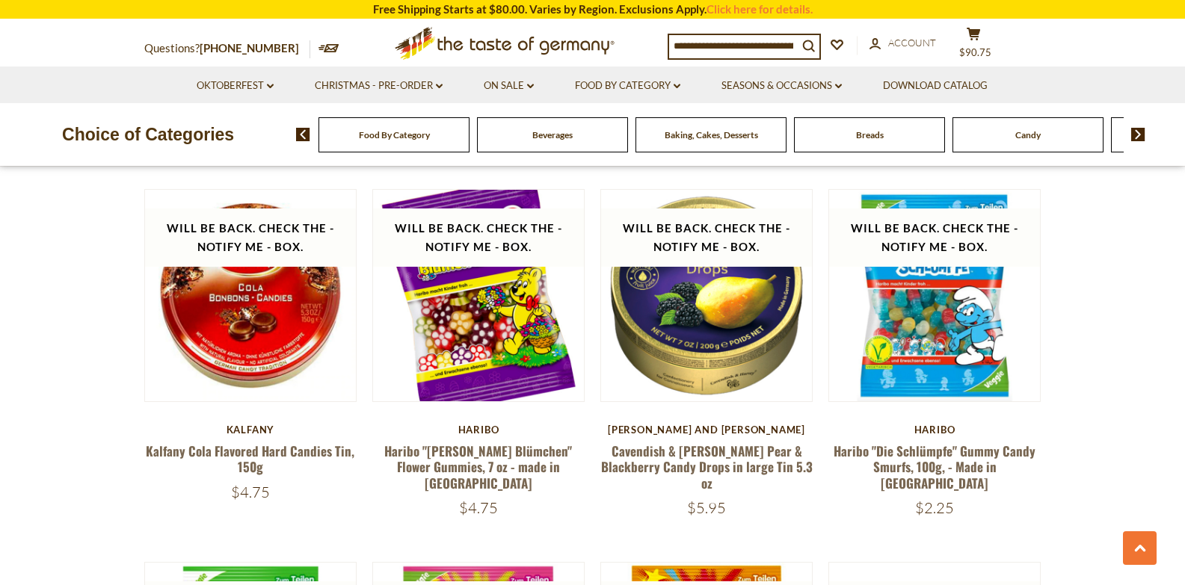
drag, startPoint x: 1179, startPoint y: 331, endPoint x: 1179, endPoint y: 344, distance: 12.7
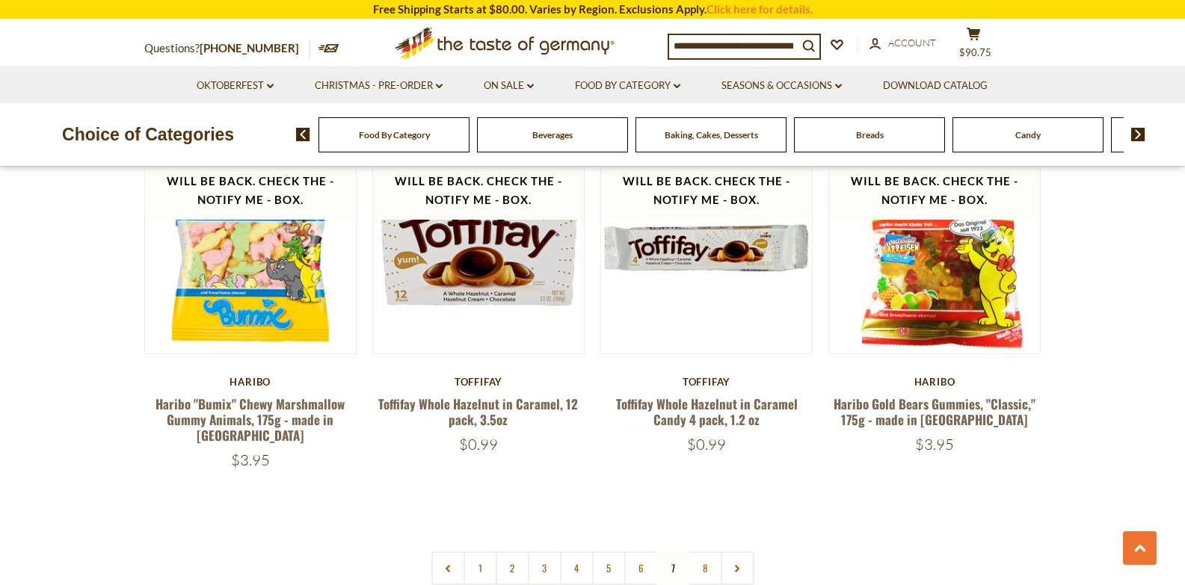
scroll to position [3488, 0]
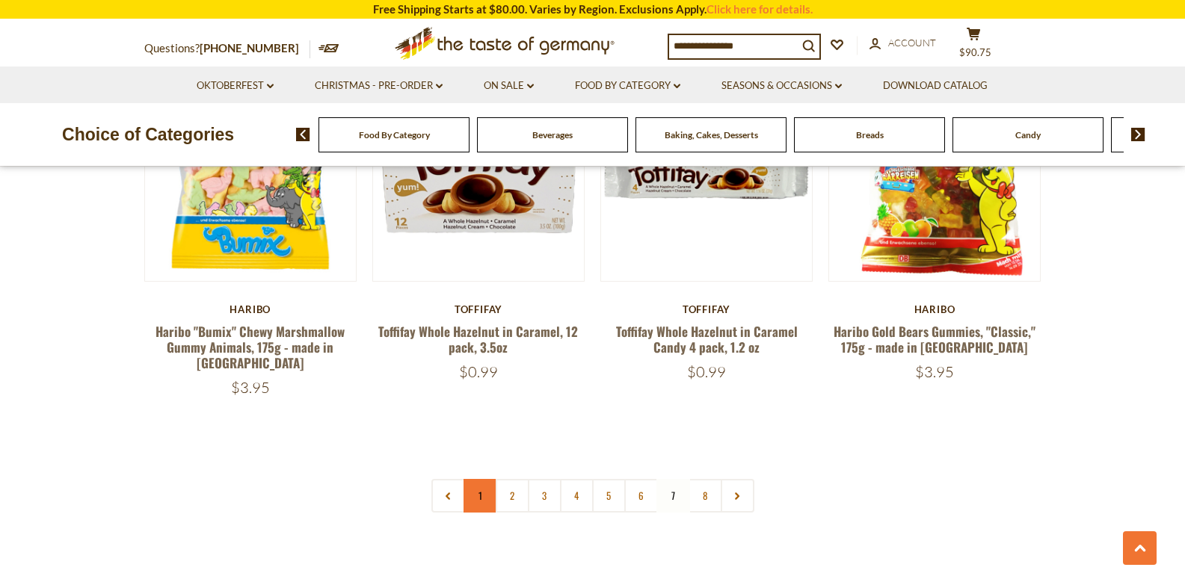
click at [481, 479] on link "1" at bounding box center [481, 496] width 34 height 34
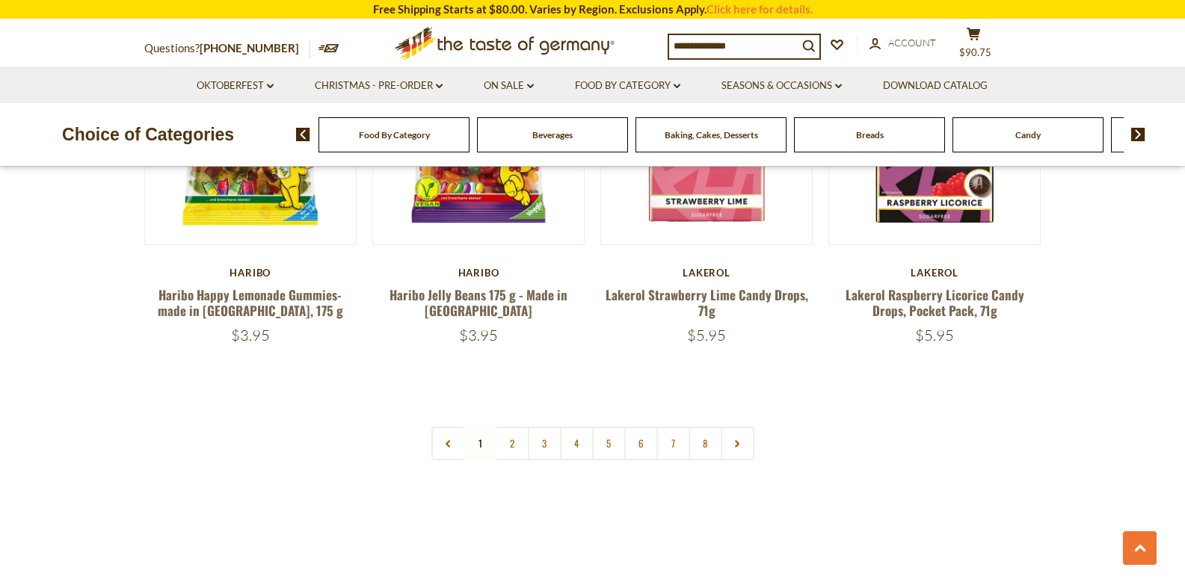
scroll to position [3624, 0]
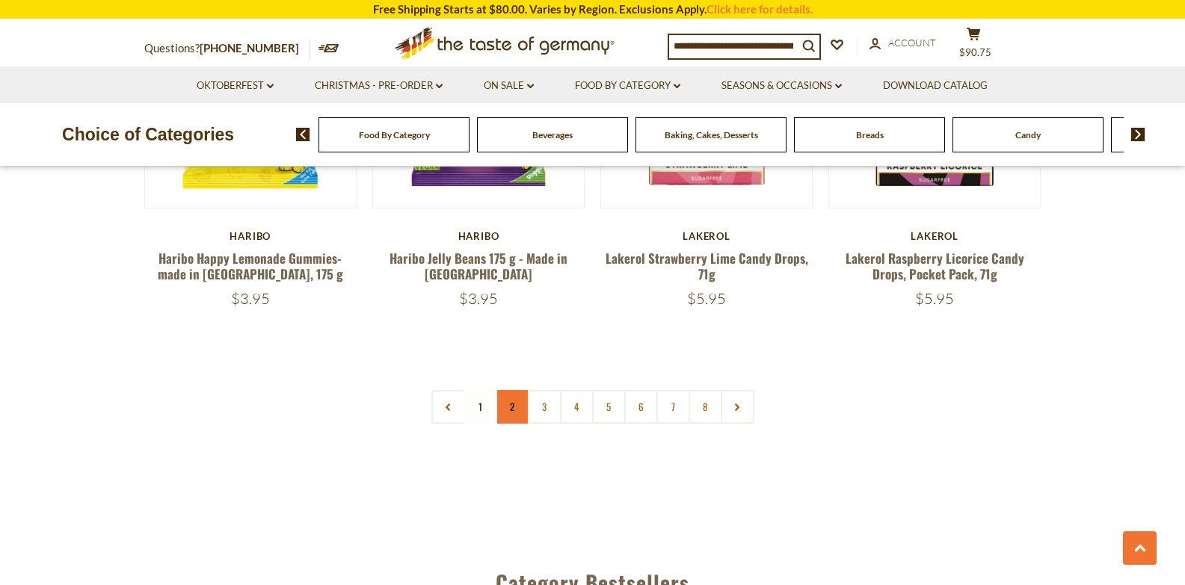
click at [516, 390] on link "2" at bounding box center [513, 407] width 34 height 34
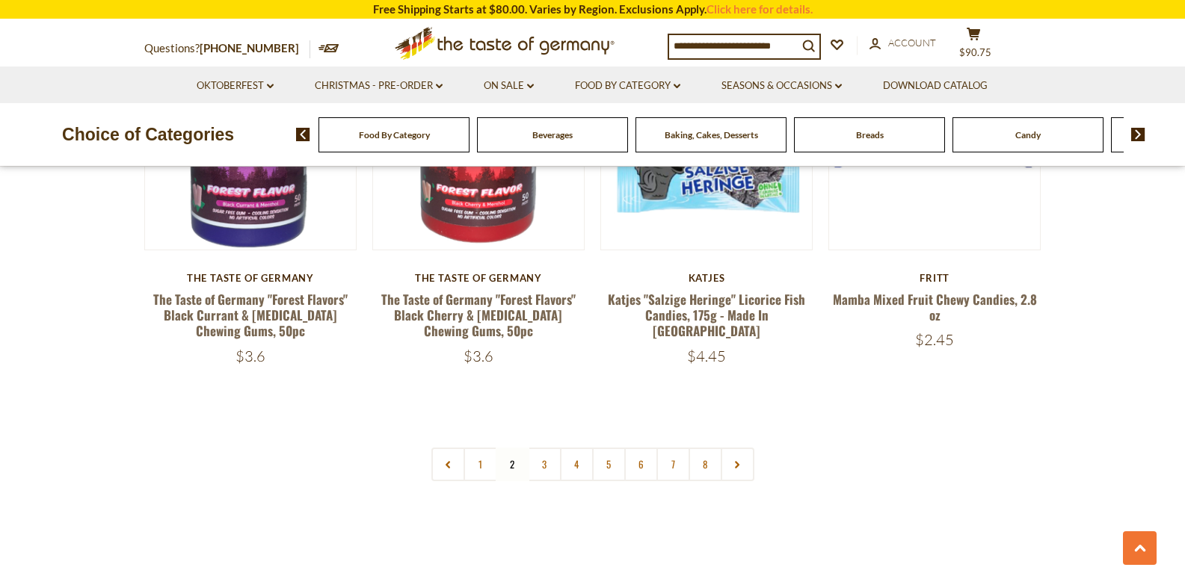
scroll to position [3572, 0]
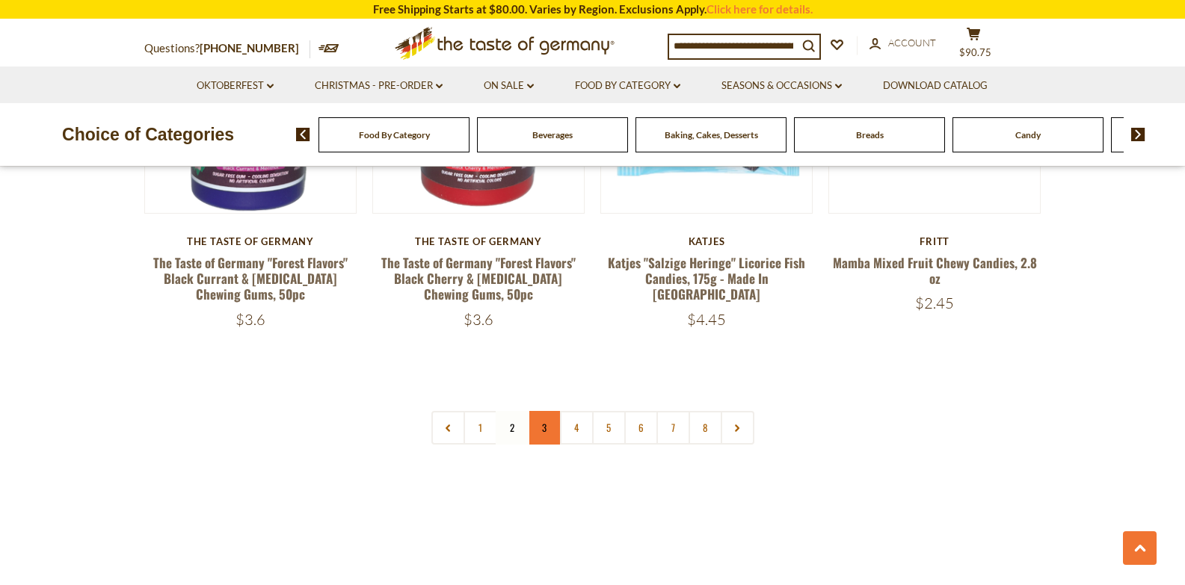
click at [545, 411] on link "3" at bounding box center [545, 428] width 34 height 34
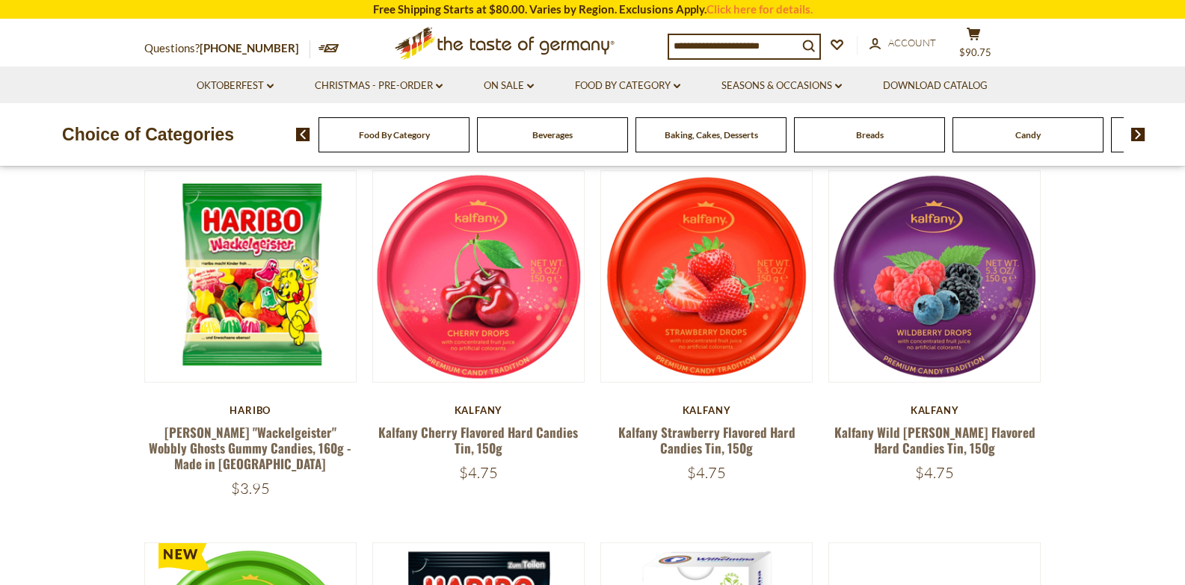
scroll to position [474, 0]
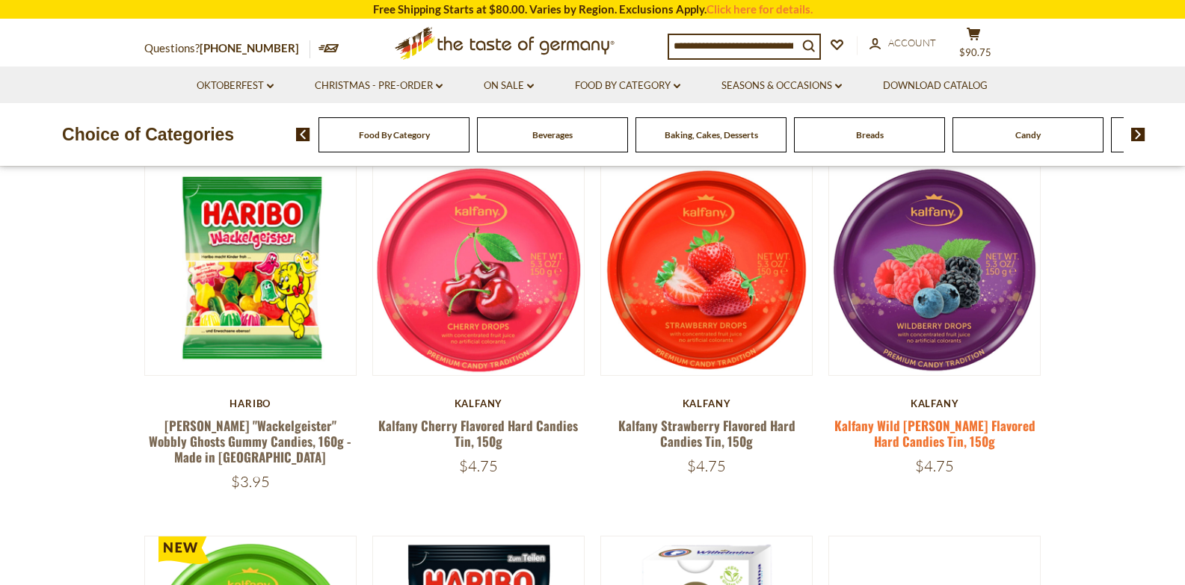
click at [911, 425] on link "Kalfany Wild [PERSON_NAME] Flavored Hard Candies Tin, 150g" at bounding box center [934, 433] width 201 height 34
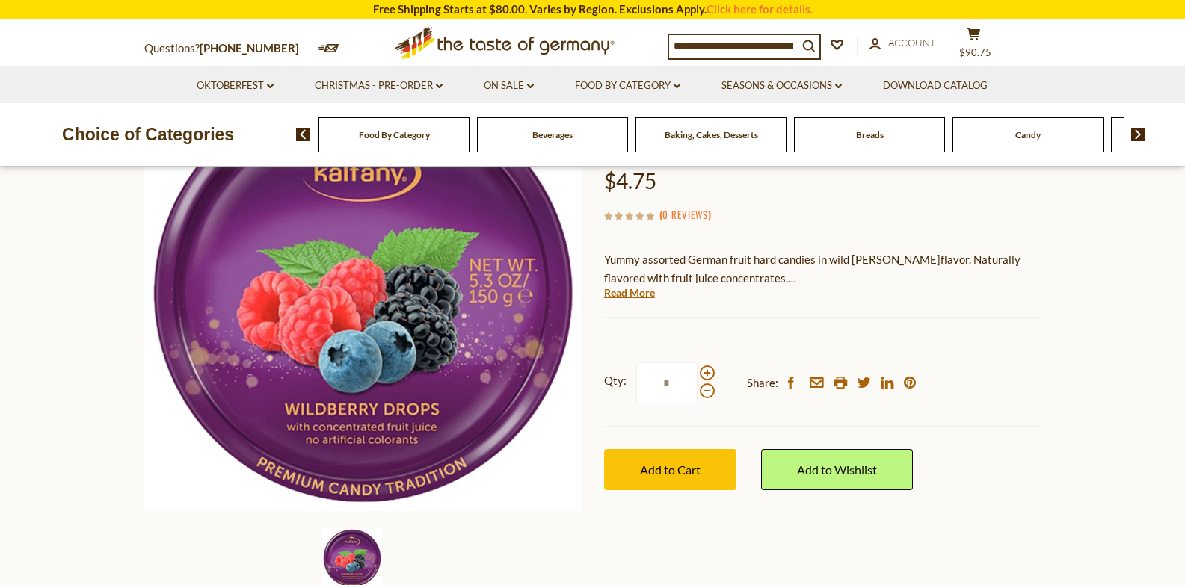
scroll to position [207, 0]
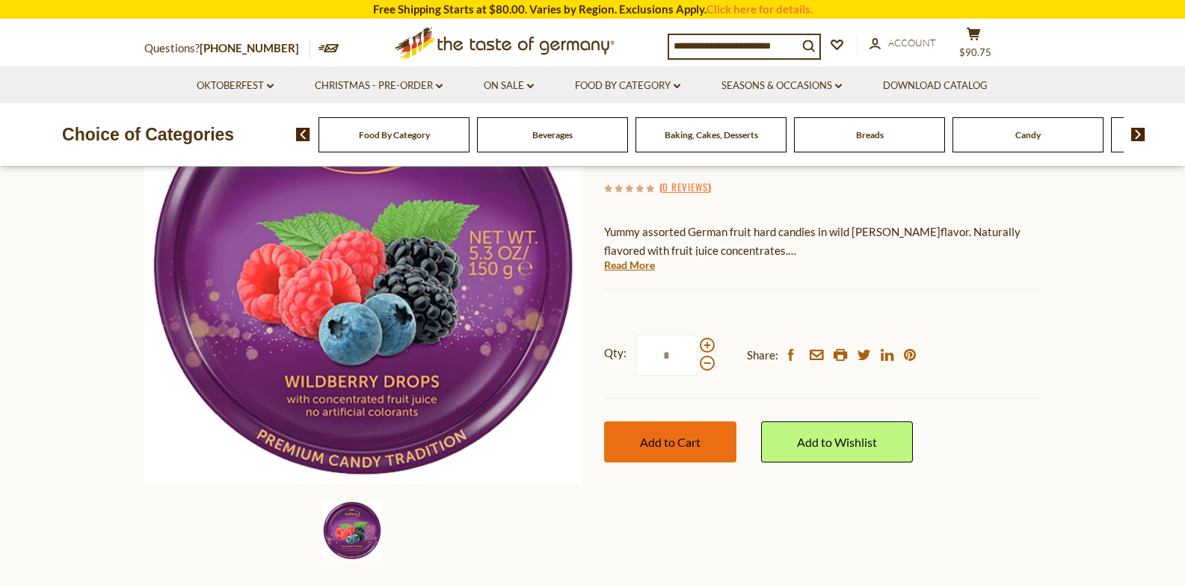
click at [682, 437] on span "Add to Cart" at bounding box center [670, 442] width 61 height 14
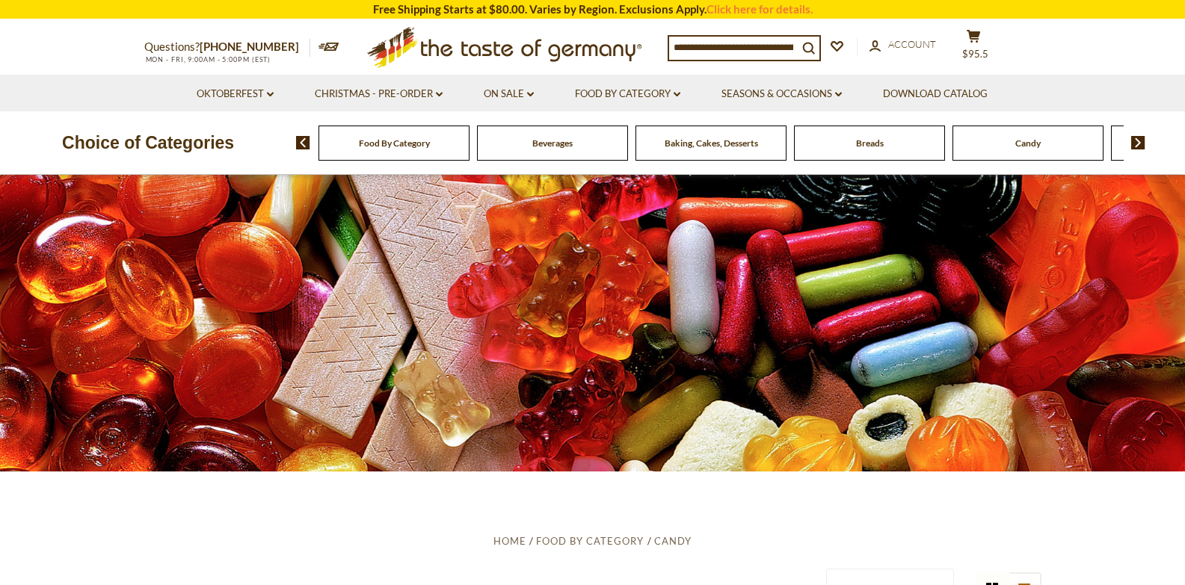
click at [1139, 142] on img at bounding box center [1138, 142] width 14 height 13
click at [1052, 146] on span "Chocolate & Marzipan" at bounding box center [1067, 143] width 89 height 11
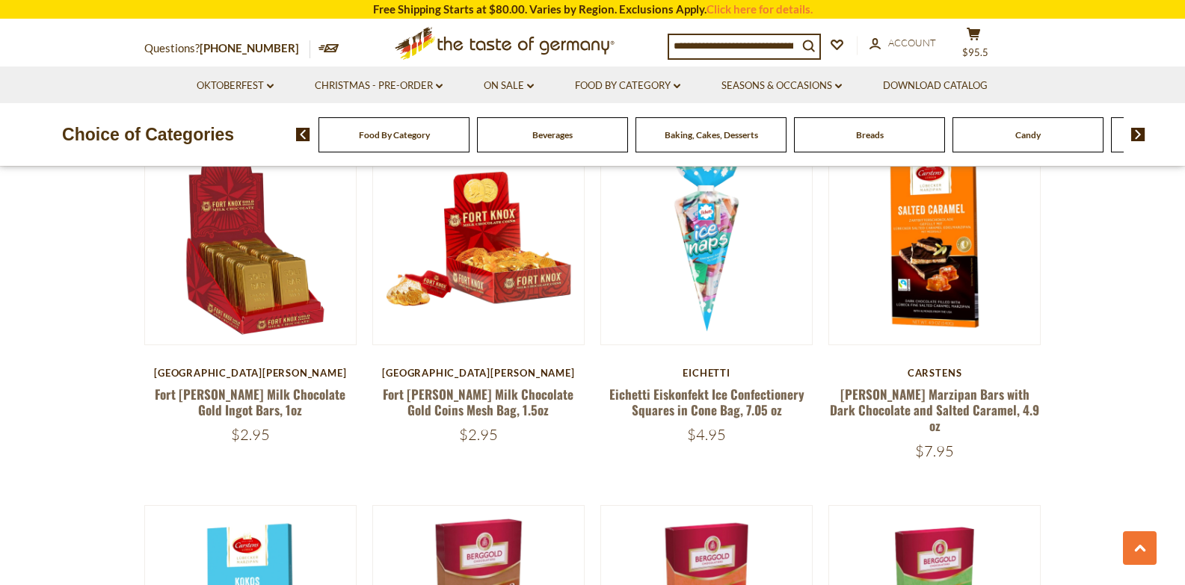
scroll to position [1228, 0]
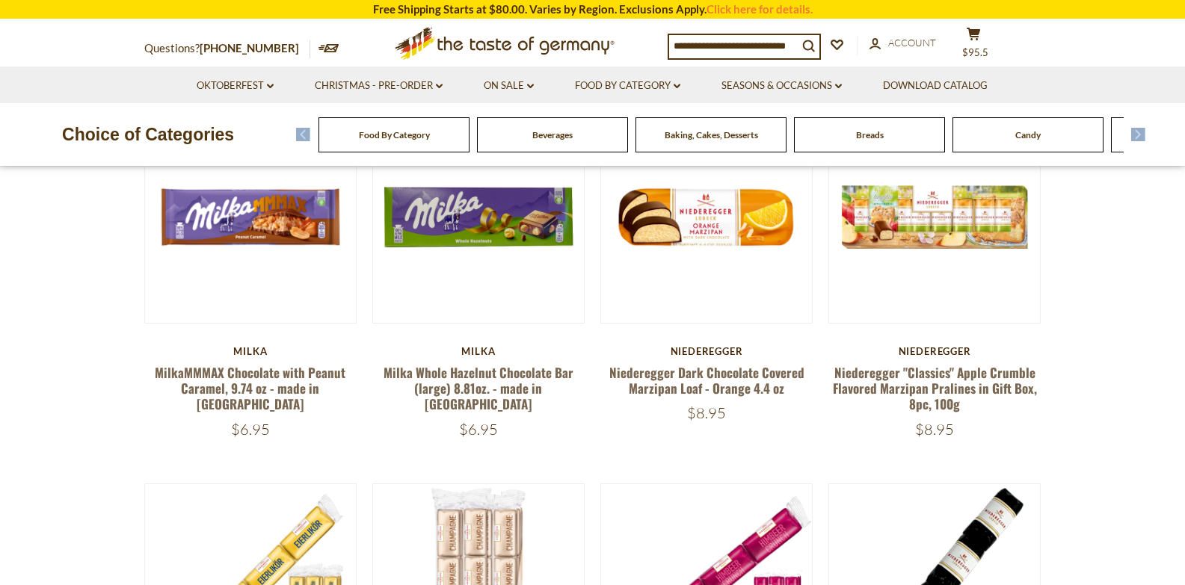
scroll to position [125, 0]
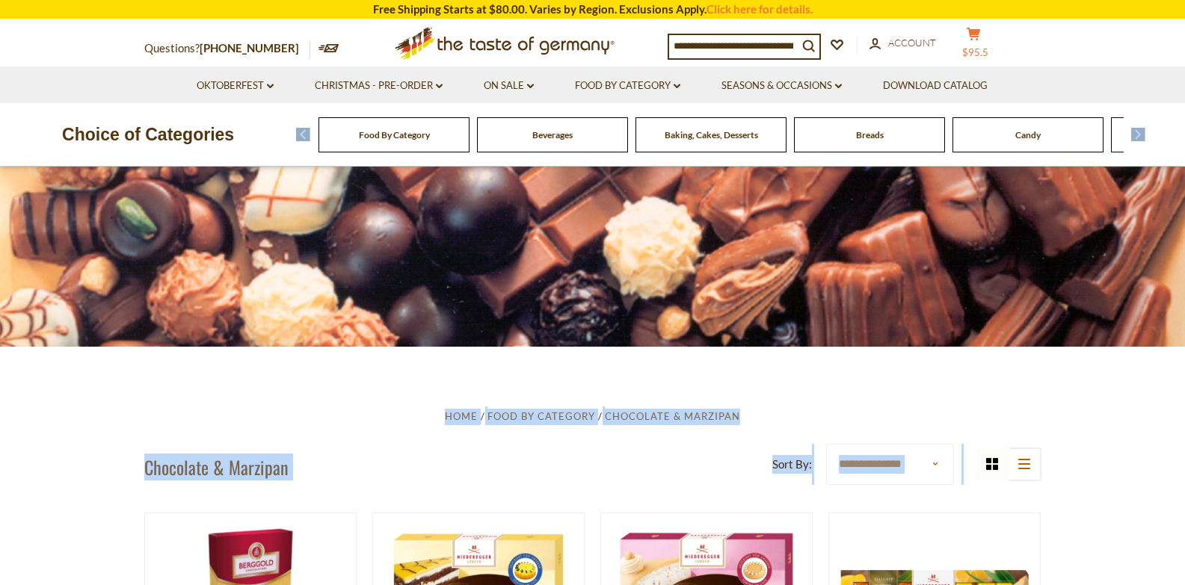
click at [970, 40] on icon at bounding box center [973, 34] width 13 height 13
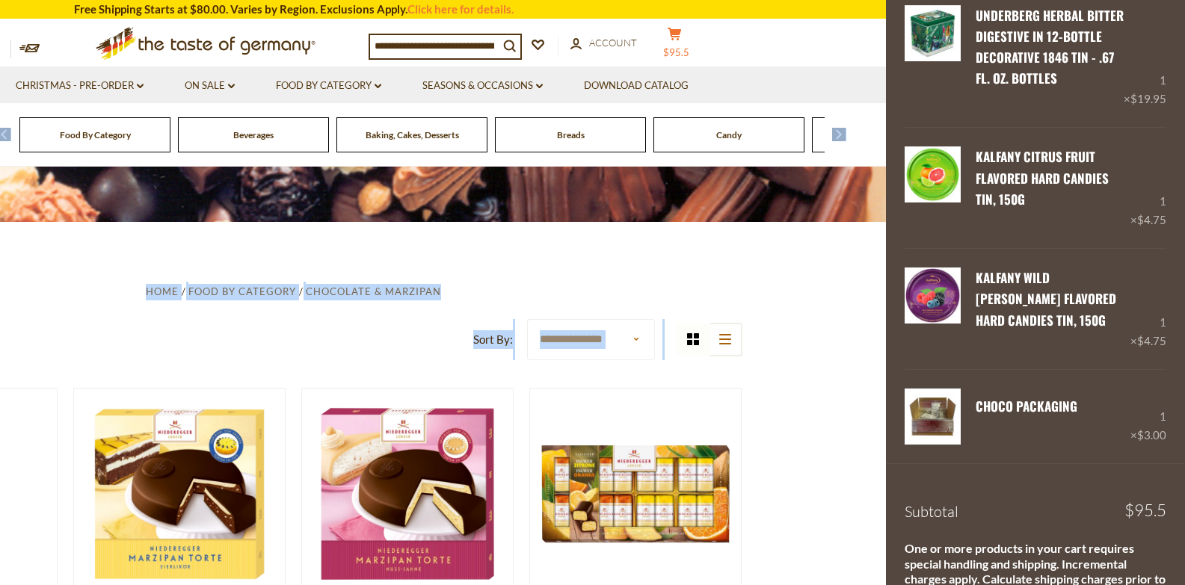
scroll to position [1273, 0]
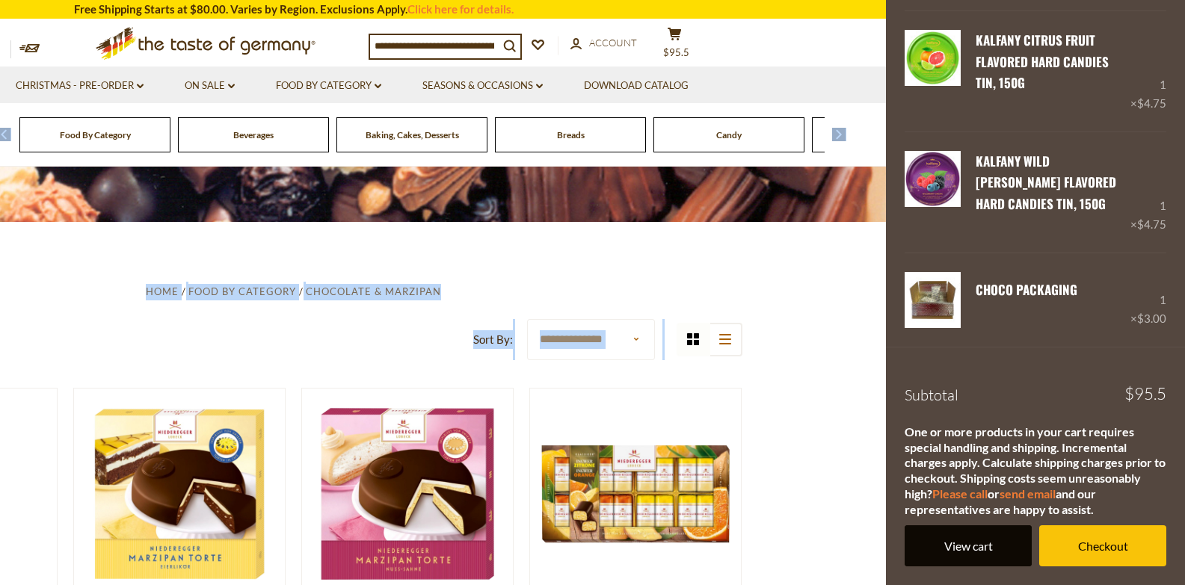
click at [928, 547] on link "View cart" at bounding box center [968, 546] width 127 height 41
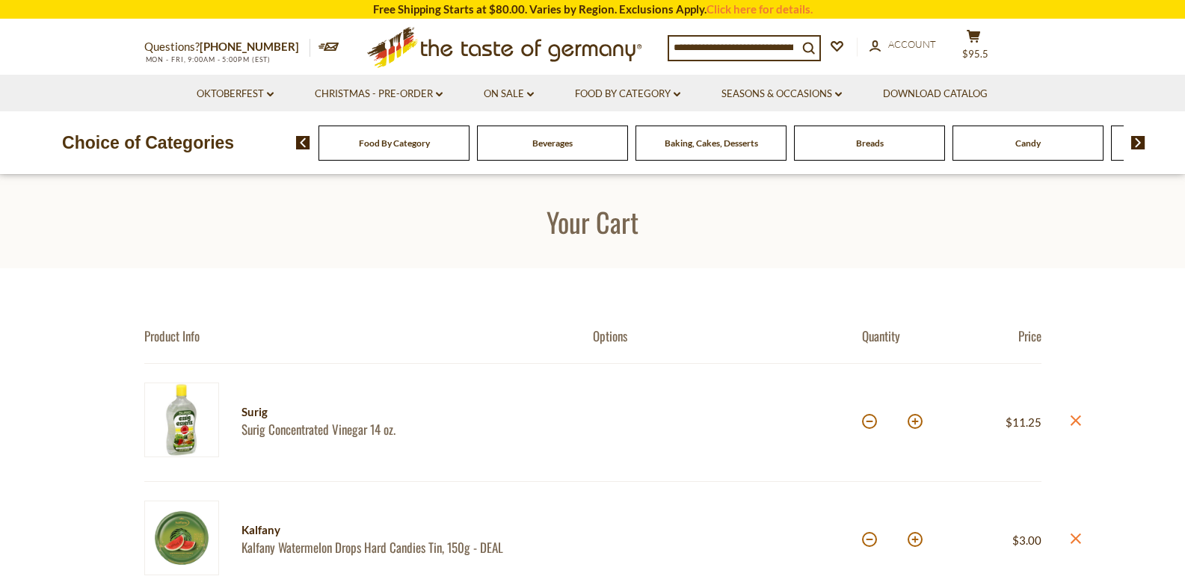
click at [469, 150] on div "Beverages" at bounding box center [393, 143] width 151 height 35
click at [565, 144] on span "Beverages" at bounding box center [545, 143] width 40 height 11
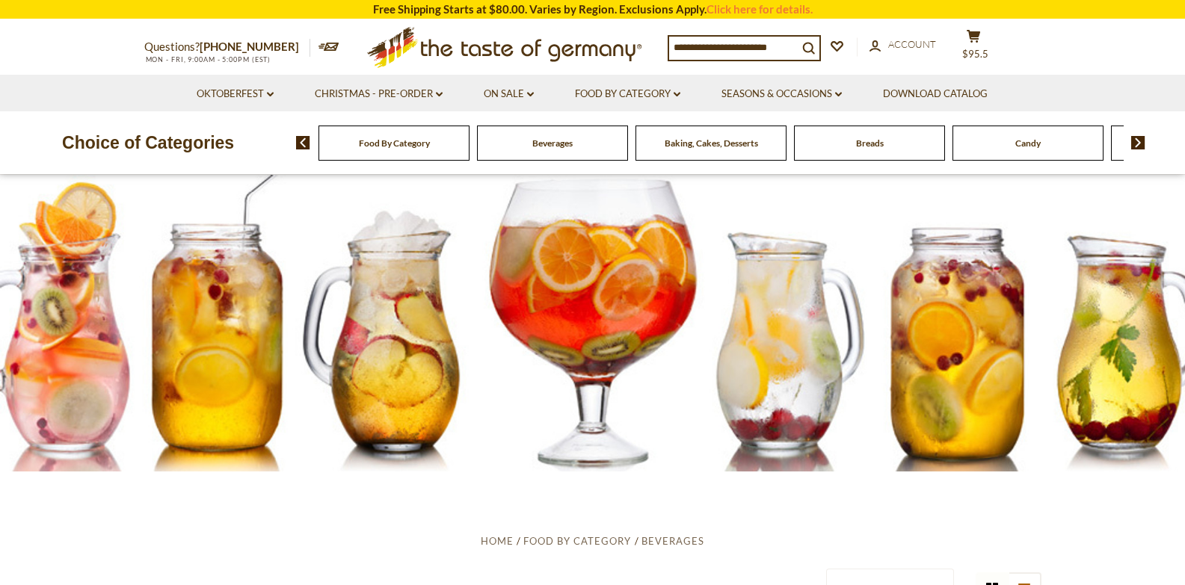
click at [1139, 144] on img at bounding box center [1138, 142] width 14 height 13
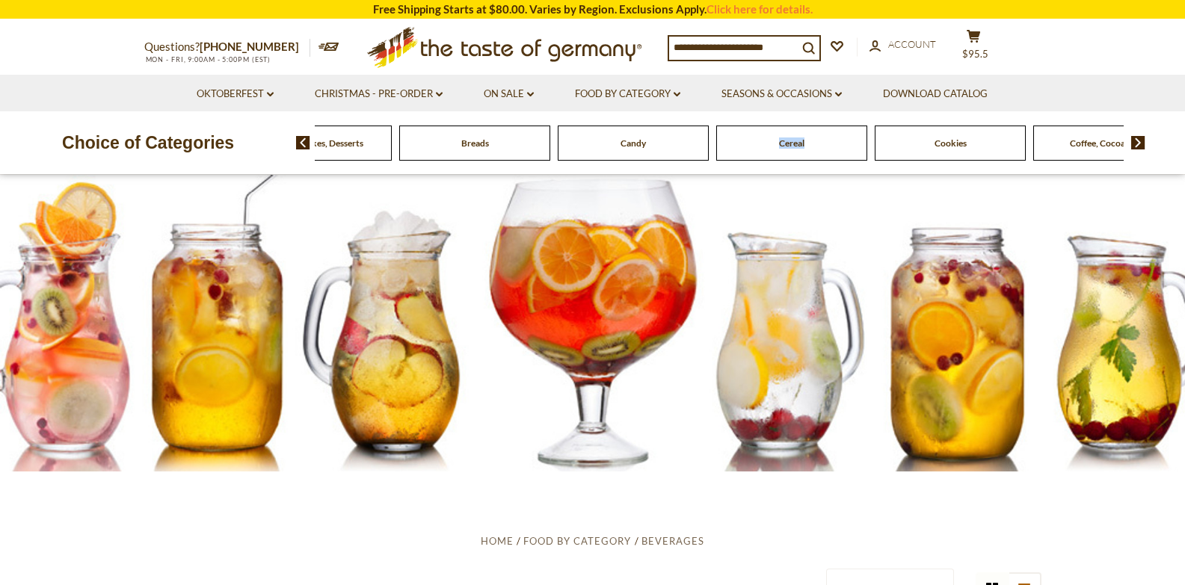
click at [76, 151] on div "Cereal" at bounding box center [-1, 143] width 151 height 35
click at [77, 153] on div "Cereal" at bounding box center [1, 143] width 151 height 35
click at [797, 141] on span "Cereal" at bounding box center [794, 143] width 25 height 11
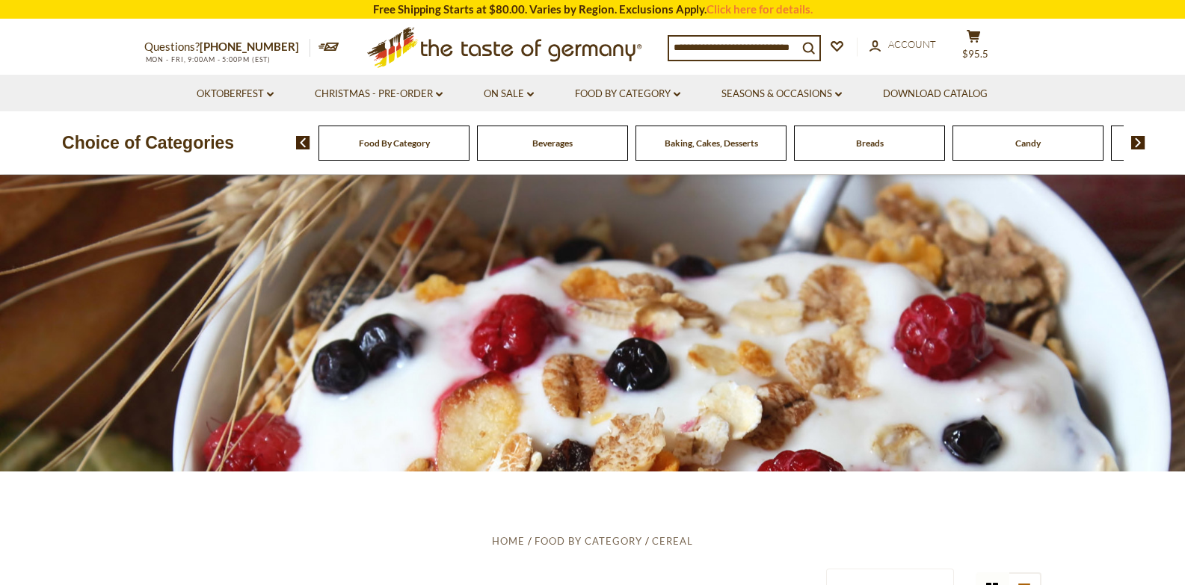
scroll to position [5, 0]
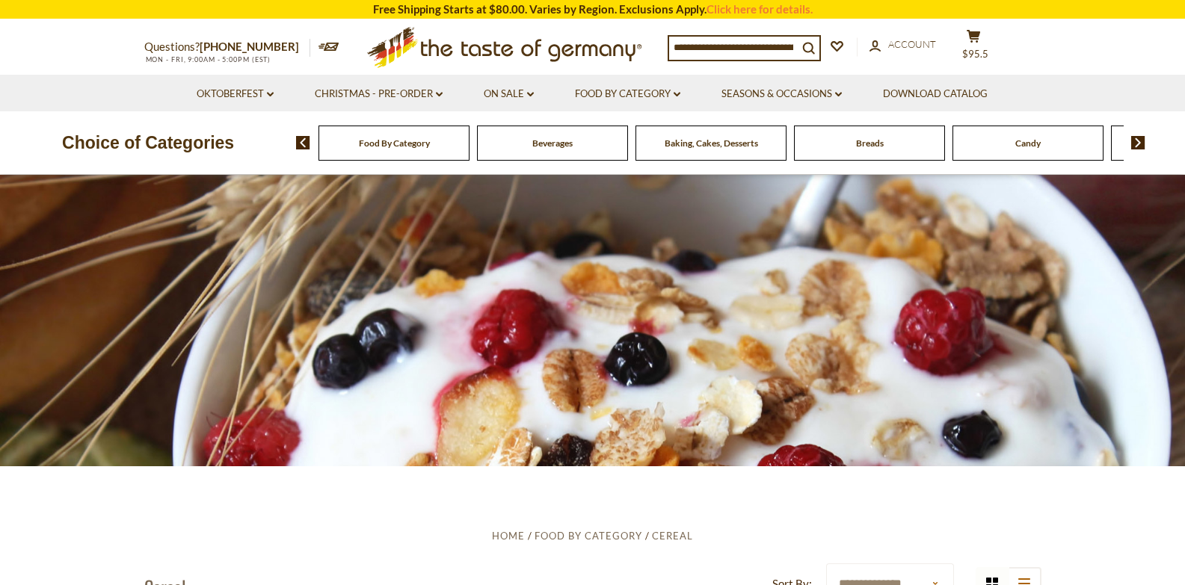
click at [706, 145] on span "Baking, Cakes, Desserts" at bounding box center [711, 143] width 93 height 11
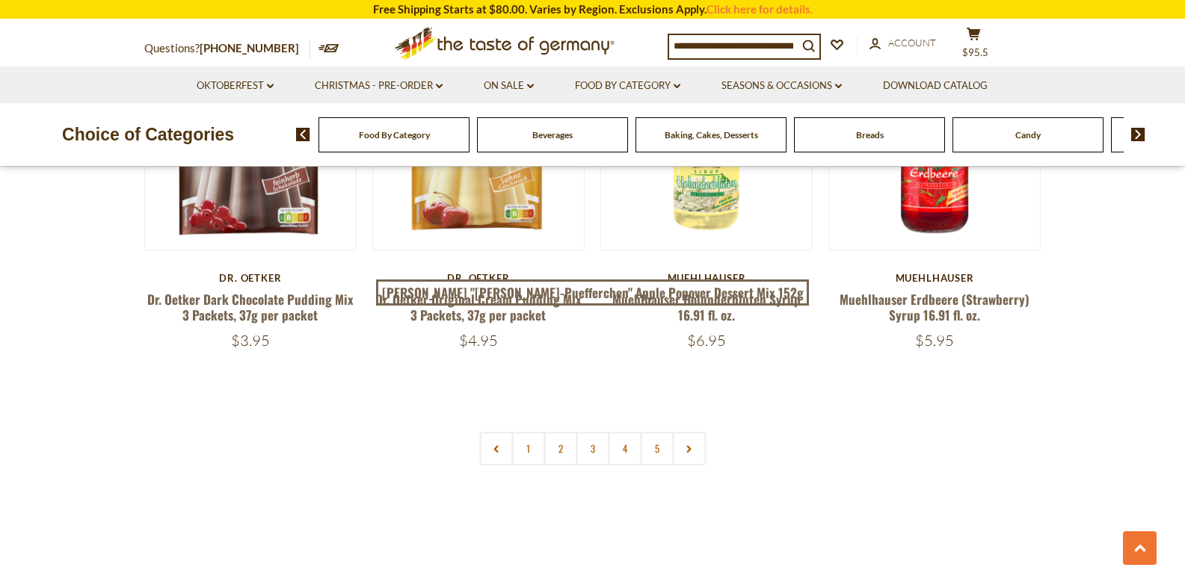
scroll to position [3495, 0]
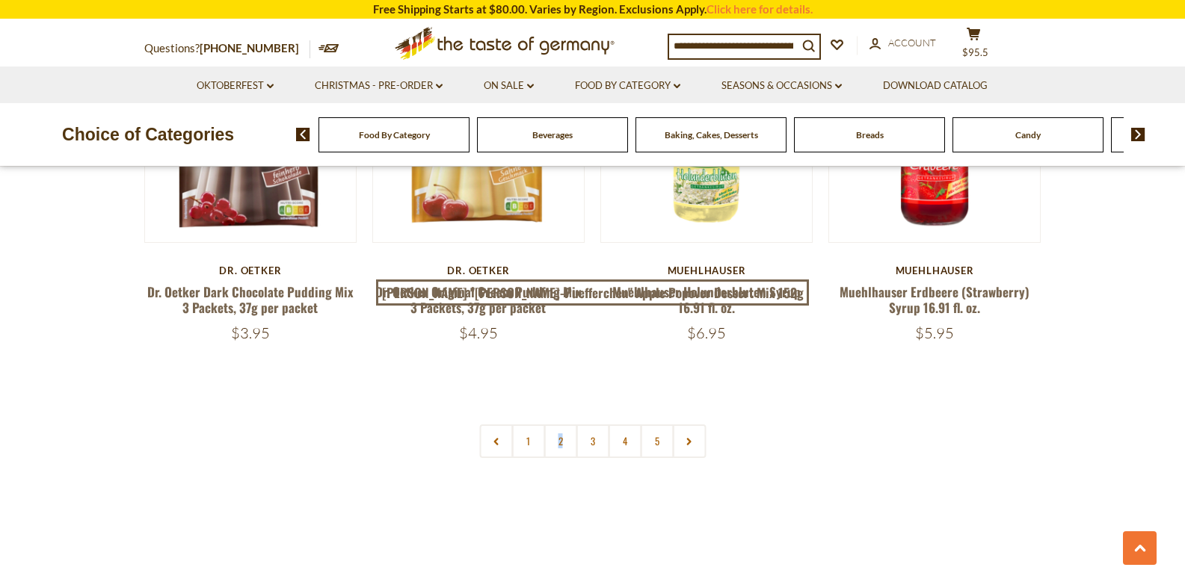
click at [561, 431] on link "2" at bounding box center [560, 442] width 34 height 34
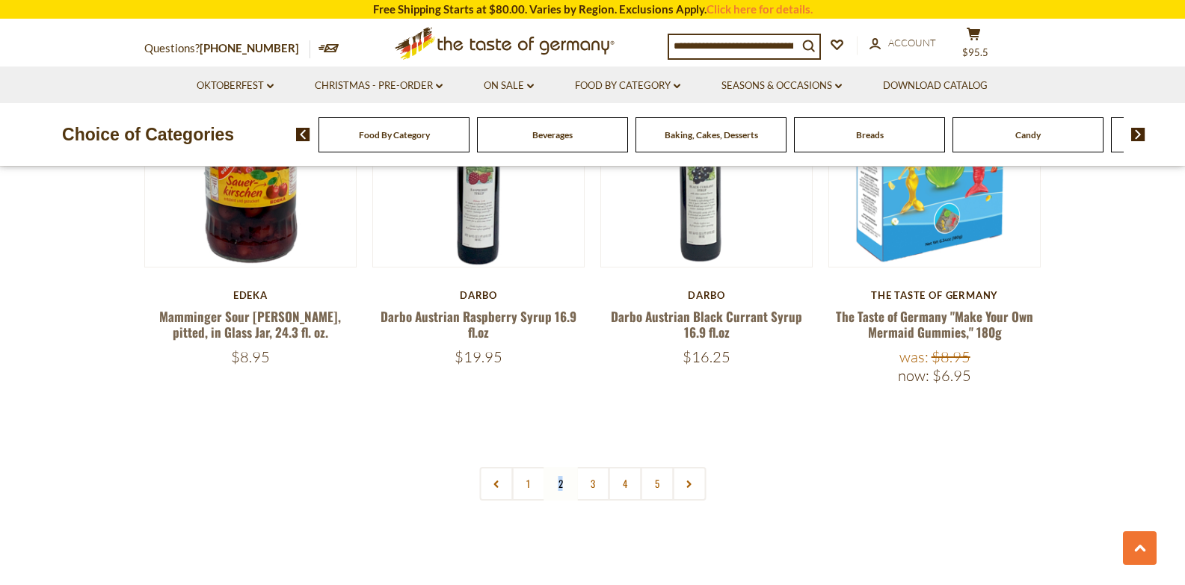
scroll to position [3470, 0]
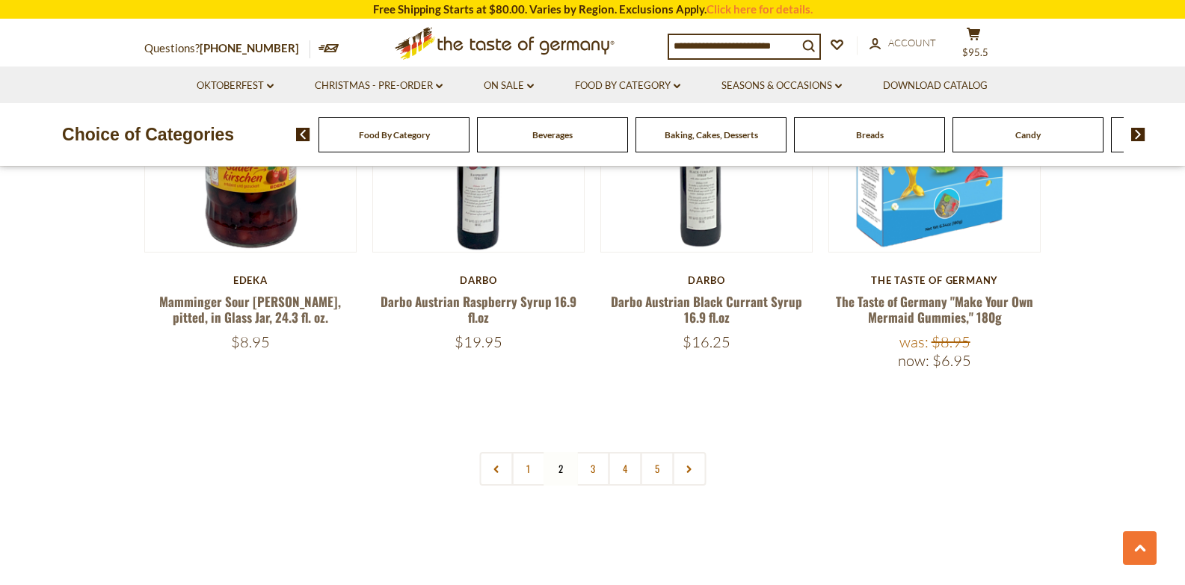
click at [594, 452] on link "3" at bounding box center [593, 469] width 34 height 34
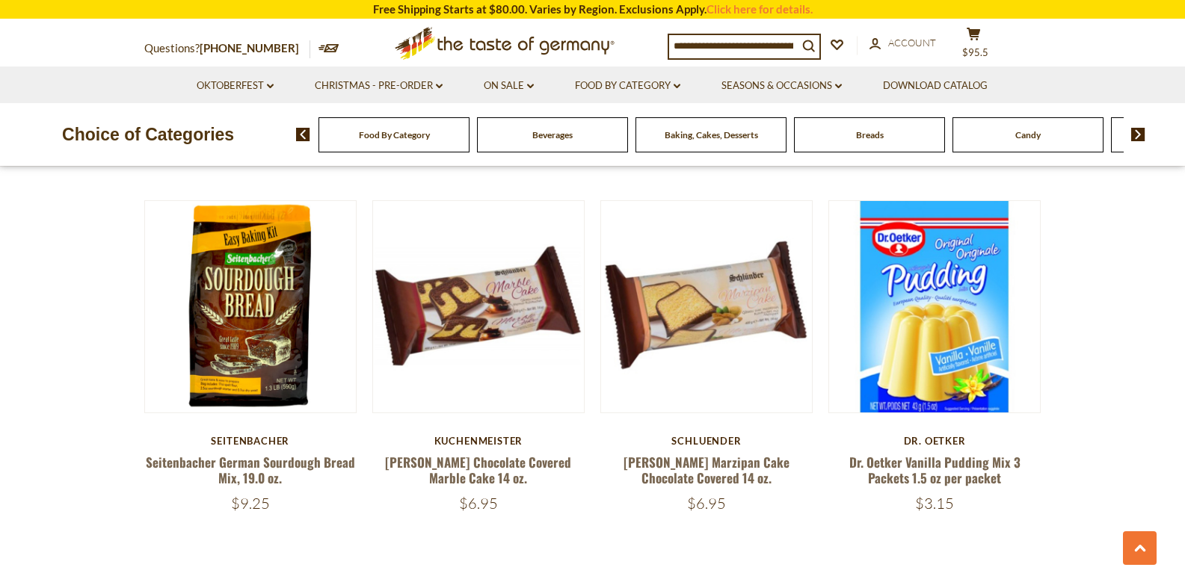
scroll to position [3369, 0]
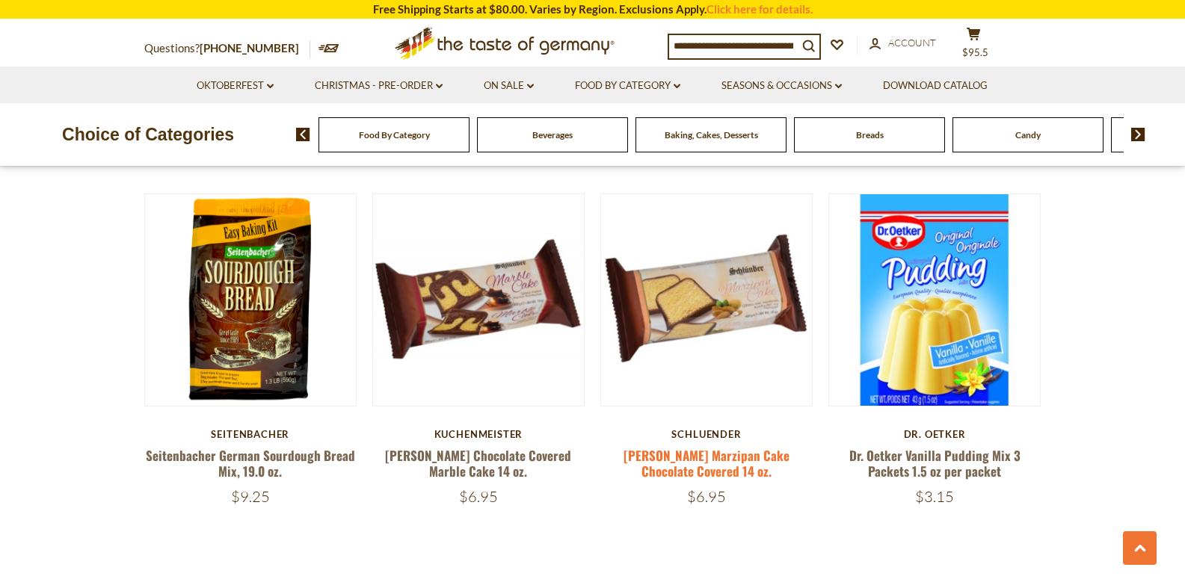
click at [761, 446] on link "[PERSON_NAME] Marzipan Cake Chocolate Covered 14 oz." at bounding box center [706, 463] width 166 height 34
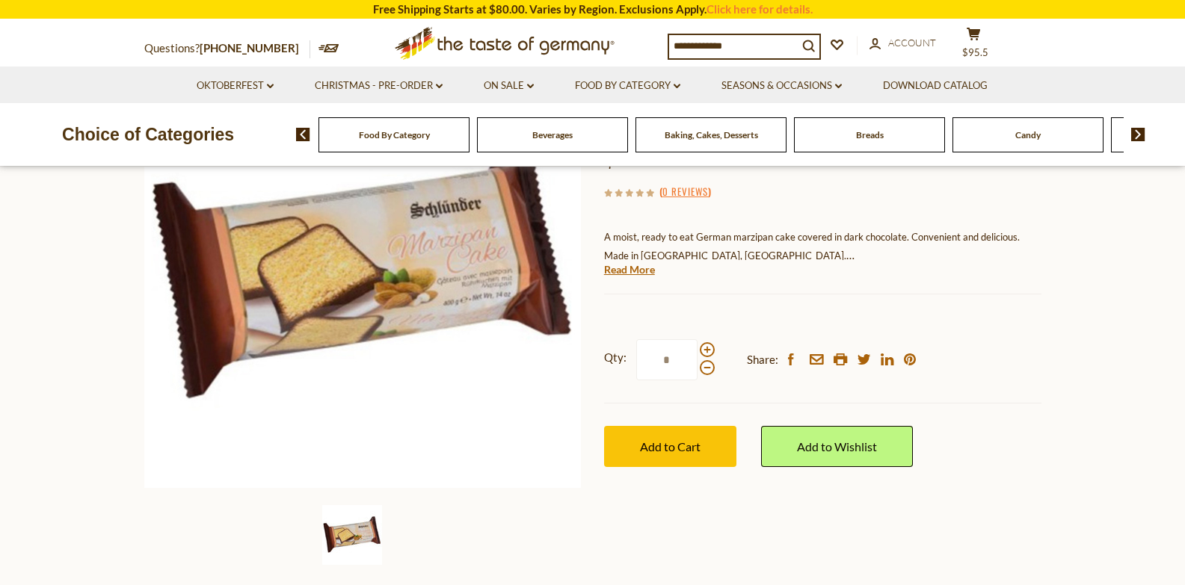
scroll to position [227, 0]
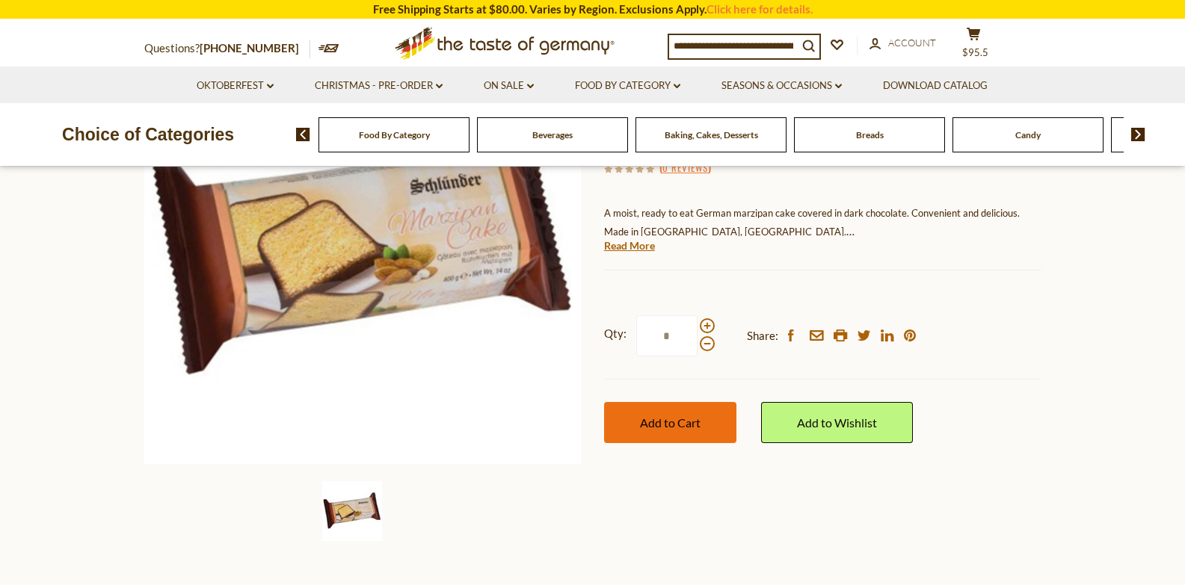
click at [679, 418] on span "Add to Cart" at bounding box center [670, 423] width 61 height 14
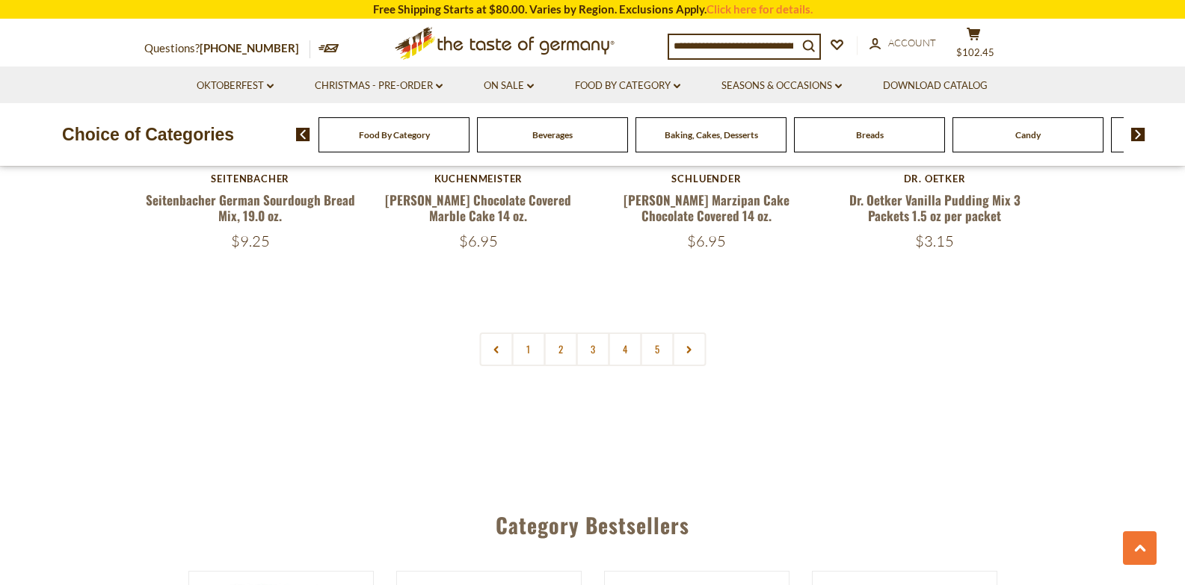
scroll to position [3647, 0]
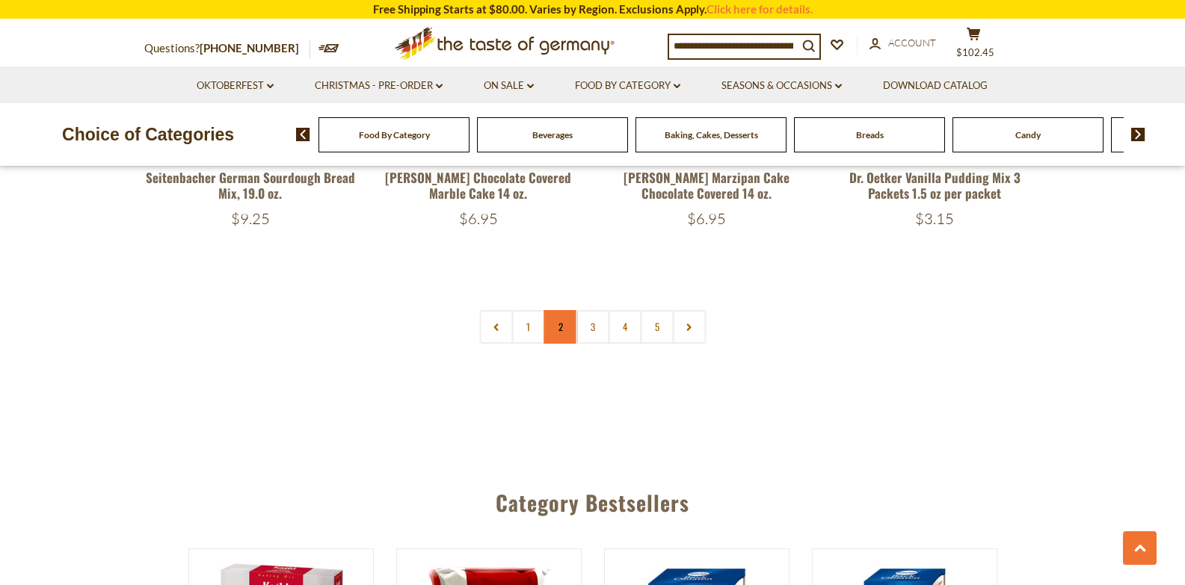
click at [560, 316] on link "2" at bounding box center [560, 327] width 34 height 34
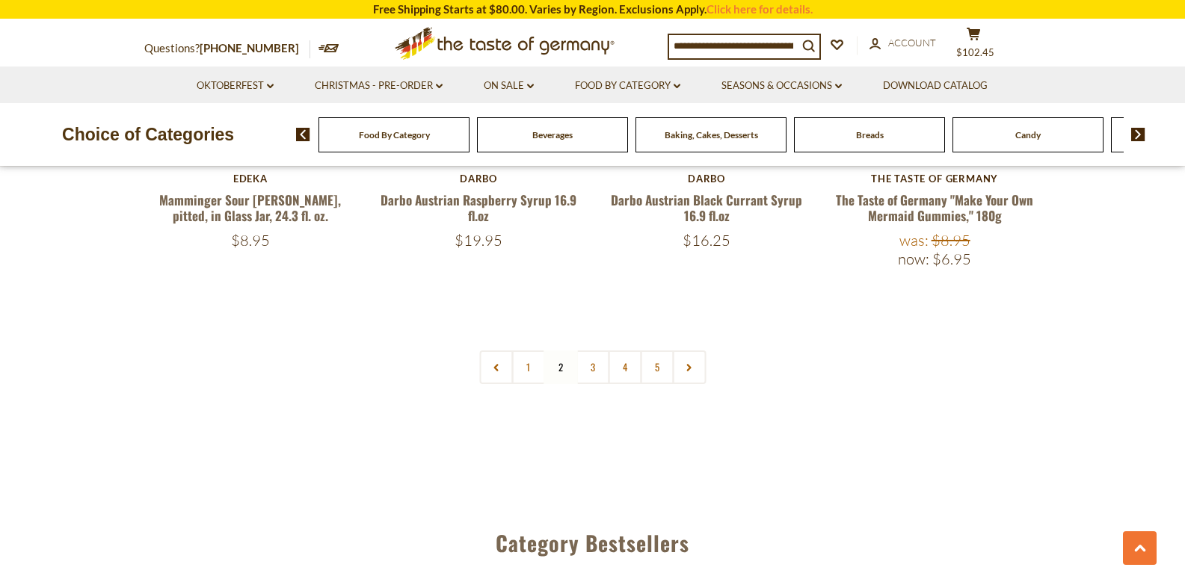
scroll to position [3695, 0]
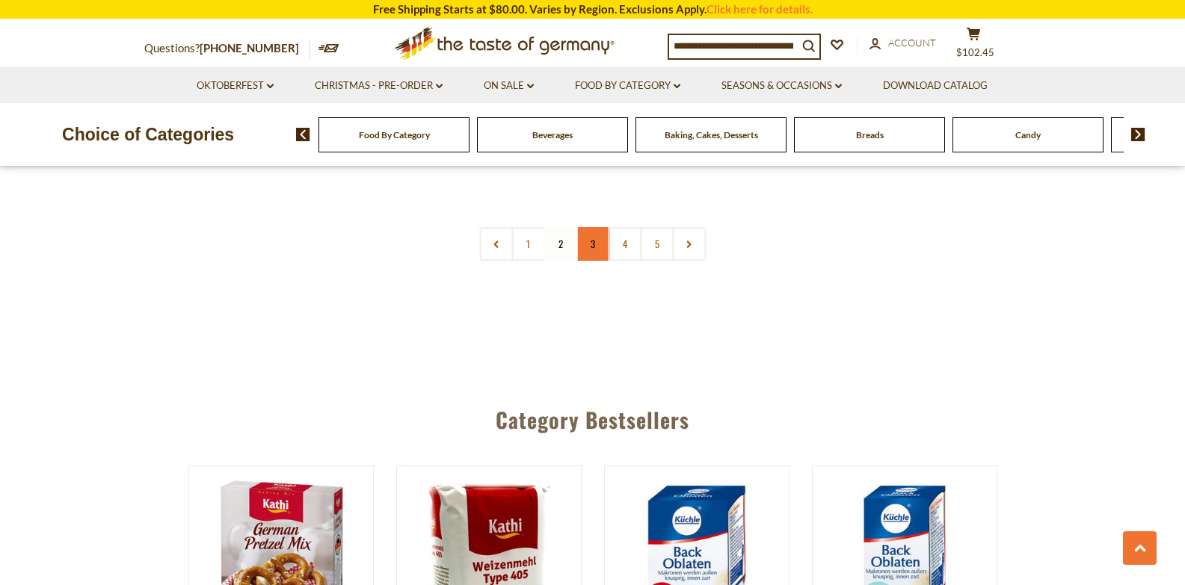
click at [592, 233] on link "3" at bounding box center [593, 244] width 34 height 34
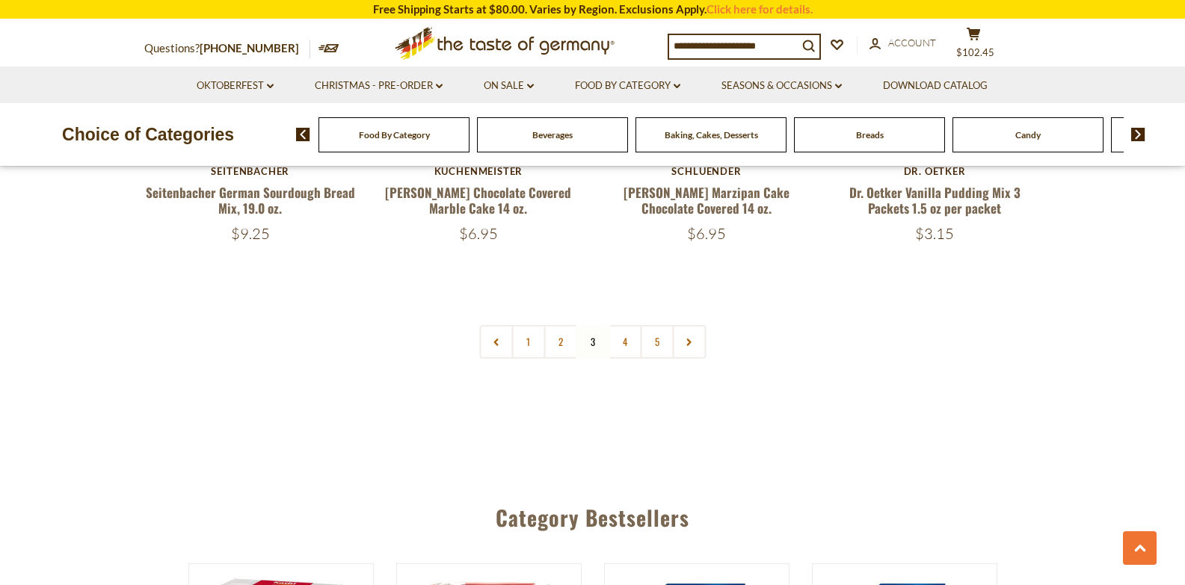
scroll to position [3662, 0]
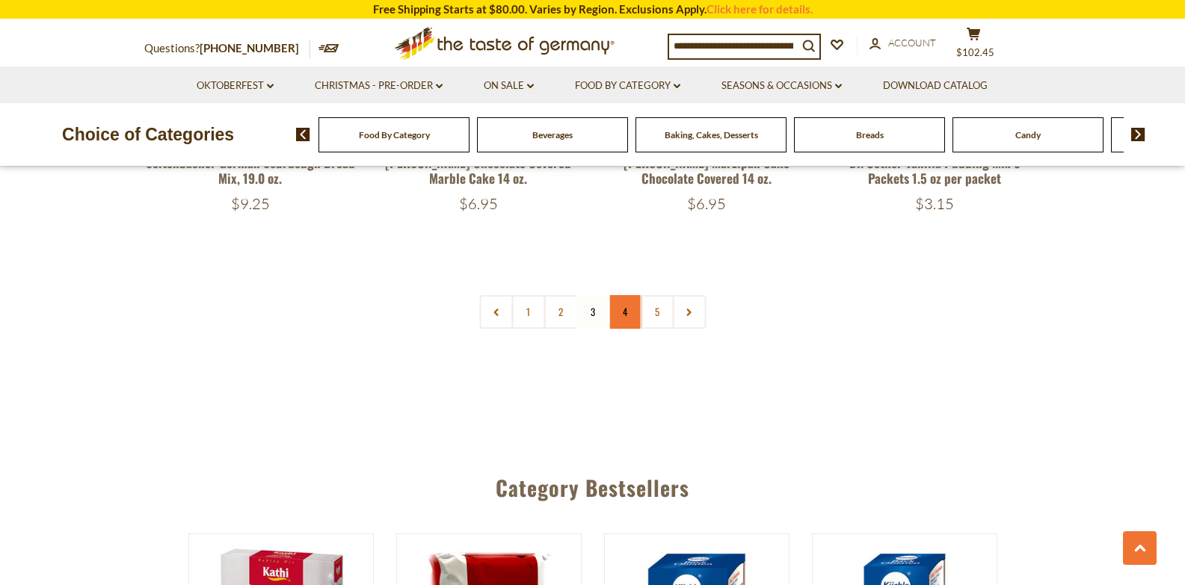
click at [627, 298] on link "4" at bounding box center [625, 312] width 34 height 34
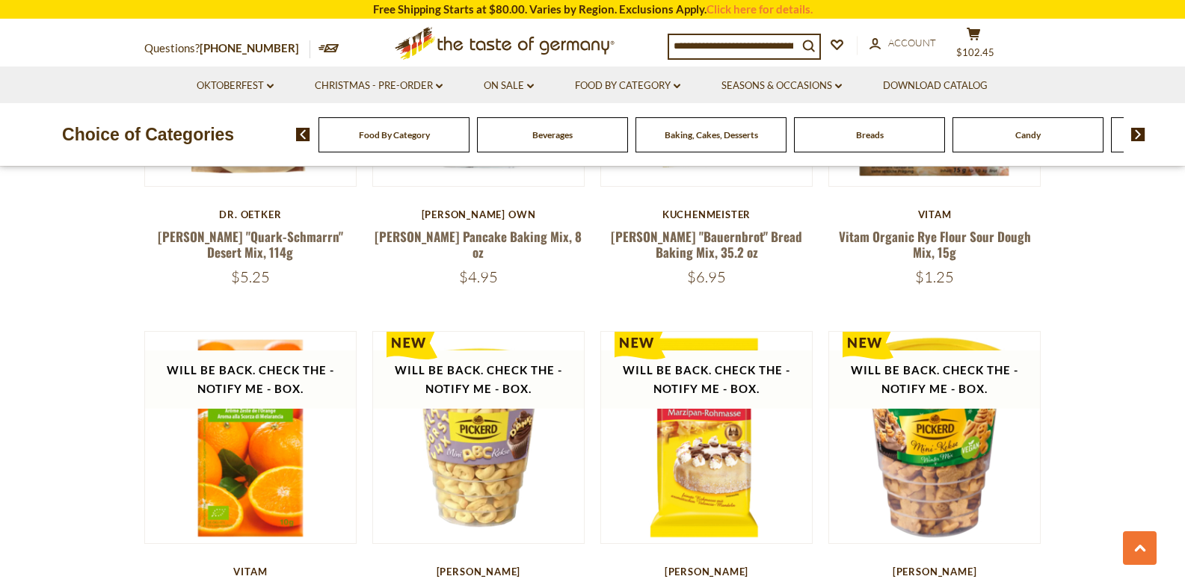
scroll to position [0, 0]
